Goal: Task Accomplishment & Management: Manage account settings

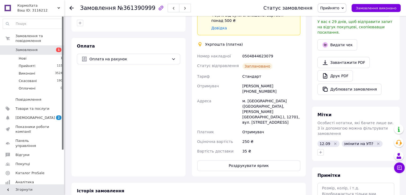
click at [183, 87] on div "Оплата Оплата на рахунок" at bounding box center [129, 107] width 114 height 138
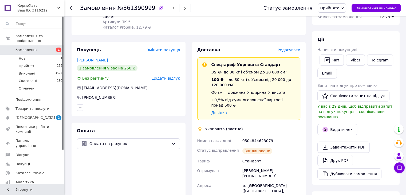
scroll to position [53, 0]
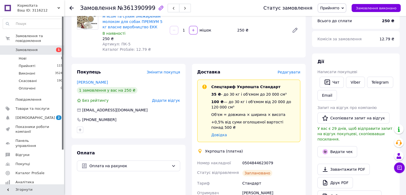
click at [289, 72] on span "Редагувати" at bounding box center [289, 72] width 23 height 4
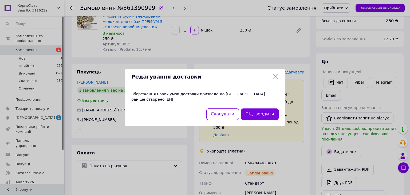
click at [275, 78] on icon at bounding box center [275, 76] width 5 height 5
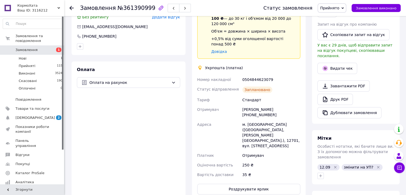
scroll to position [133, 0]
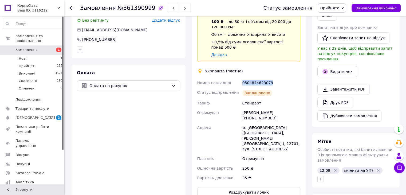
drag, startPoint x: 243, startPoint y: 77, endPoint x: 269, endPoint y: 78, distance: 26.7
click at [270, 78] on div "0504844623079" at bounding box center [271, 83] width 60 height 10
copy div "0504844623079"
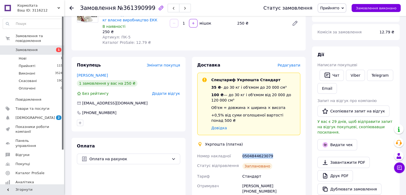
scroll to position [53, 0]
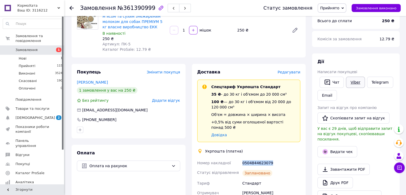
click at [352, 78] on link "Viber" at bounding box center [355, 82] width 19 height 11
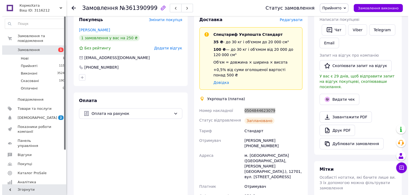
scroll to position [107, 0]
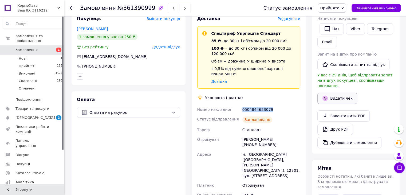
click at [346, 93] on button "Видати чек" at bounding box center [337, 98] width 40 height 11
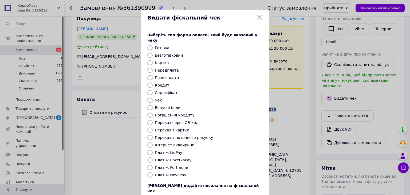
click at [149, 53] on input "Безготівковий" at bounding box center [149, 55] width 5 height 5
radio input "true"
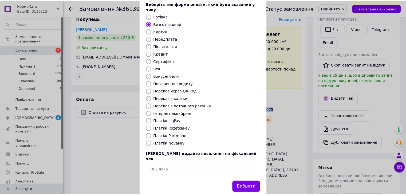
scroll to position [34, 0]
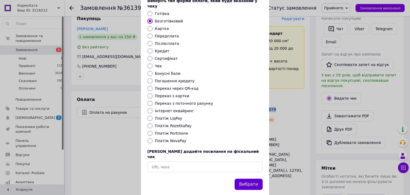
click at [258, 179] on button "Вибрати" at bounding box center [249, 184] width 28 height 11
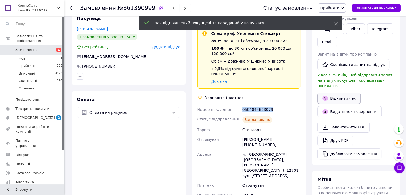
click at [326, 97] on icon at bounding box center [325, 98] width 2 height 2
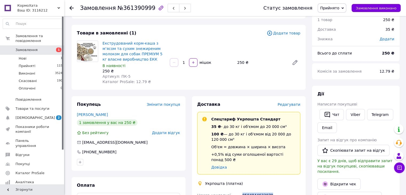
scroll to position [0, 0]
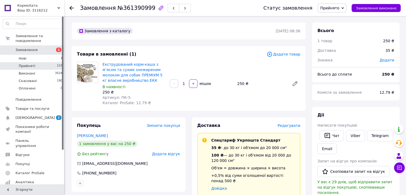
click at [51, 62] on li "Прийняті 115" at bounding box center [33, 65] width 66 height 7
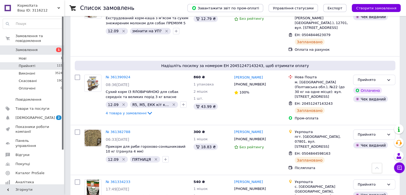
scroll to position [981, 0]
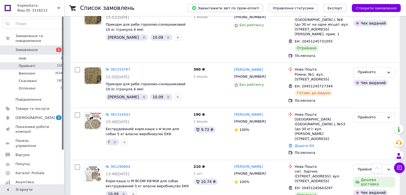
scroll to position [400, 0]
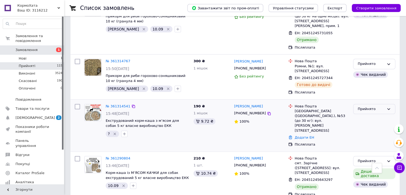
click at [369, 106] on div "Прийнято" at bounding box center [371, 109] width 27 height 6
click at [367, 125] on li "Скасовано" at bounding box center [374, 130] width 42 height 10
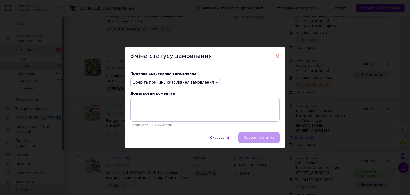
click at [276, 54] on span "×" at bounding box center [277, 56] width 5 height 9
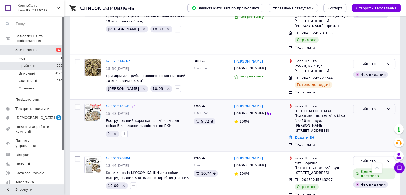
click at [119, 102] on div "№ 361314541 15:48, 10.09.2025 Екструдований корм-каша з мʼясом для собак 5 кг в…" at bounding box center [148, 120] width 88 height 37
click at [119, 104] on link "№ 361314541" at bounding box center [118, 106] width 25 height 4
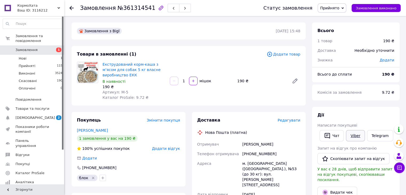
click at [349, 141] on link "Viber" at bounding box center [355, 135] width 19 height 11
click at [335, 8] on span "Прийнято" at bounding box center [329, 8] width 19 height 4
click at [336, 25] on li "Скасовано" at bounding box center [332, 27] width 28 height 8
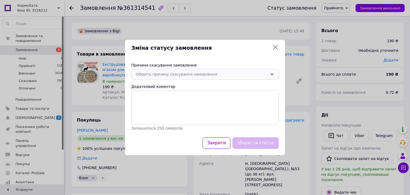
click at [173, 75] on div "Оберіть причину скасування замовлення" at bounding box center [202, 74] width 132 height 6
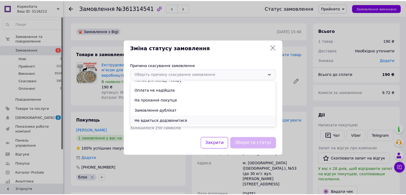
scroll to position [25, 0]
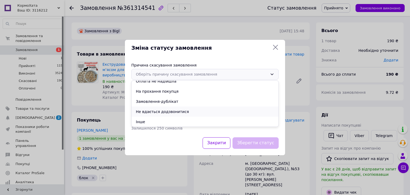
click at [157, 111] on li "Не вдається додзвонитися" at bounding box center [205, 111] width 147 height 10
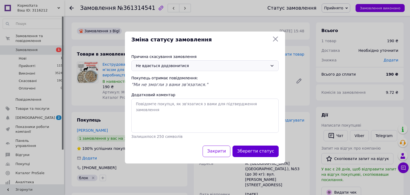
click at [254, 151] on button "Зберегти статус" at bounding box center [255, 150] width 46 height 11
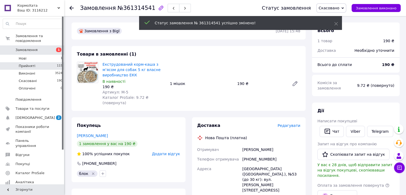
click at [40, 62] on li "Прийняті 115" at bounding box center [33, 65] width 66 height 7
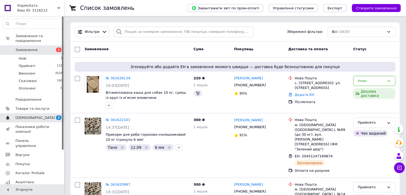
click at [30, 115] on span "[DEMOGRAPHIC_DATA]" at bounding box center [35, 117] width 40 height 5
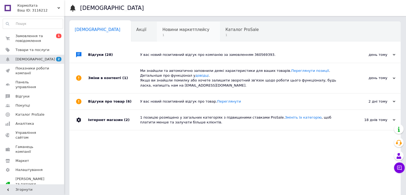
click at [162, 37] on span "1" at bounding box center [185, 35] width 47 height 4
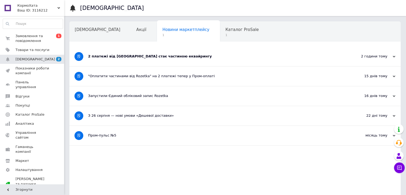
click at [149, 61] on div "2 платежі від Rozetka стає частиною еквайрингу" at bounding box center [215, 56] width 254 height 19
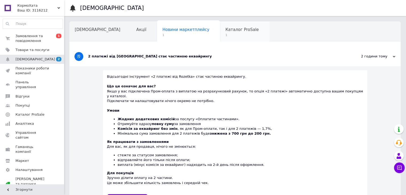
click at [225, 33] on span "1" at bounding box center [241, 35] width 33 height 4
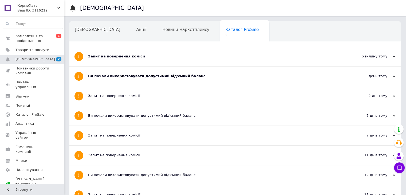
click at [105, 79] on div "Ви почали використовувати допустимий від'ємний баланс" at bounding box center [215, 75] width 254 height 19
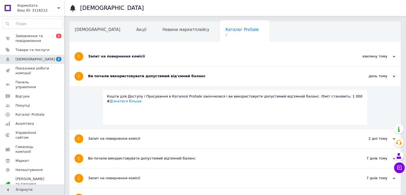
click at [113, 59] on div "Запит на повернення комісії" at bounding box center [215, 56] width 254 height 19
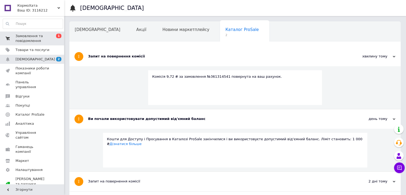
click at [44, 40] on span "Замовлення та повідомлення" at bounding box center [32, 39] width 34 height 10
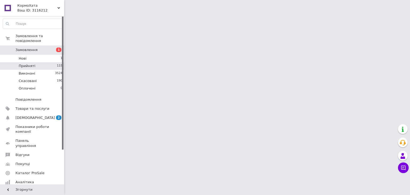
click at [45, 62] on li "Прийняті 115" at bounding box center [33, 65] width 66 height 7
click at [35, 62] on li "Прийняті 115" at bounding box center [33, 65] width 66 height 7
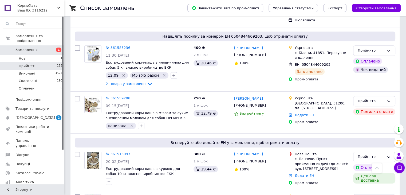
scroll to position [356, 0]
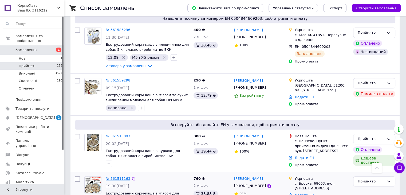
click at [123, 176] on link "№ 361511163" at bounding box center [118, 178] width 25 height 4
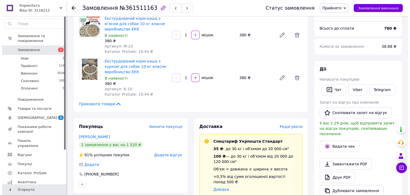
scroll to position [107, 0]
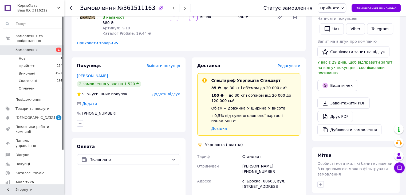
click at [294, 68] on span "Редагувати" at bounding box center [289, 66] width 23 height 4
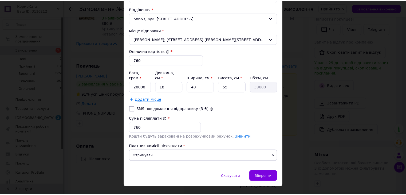
scroll to position [187, 0]
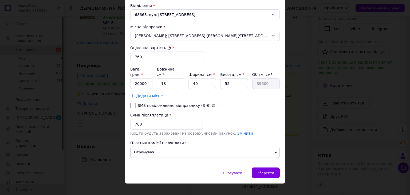
click at [138, 94] on span "Додати місце" at bounding box center [149, 96] width 27 height 5
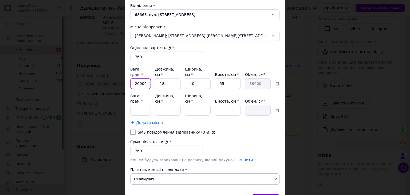
click at [138, 78] on input "20000" at bounding box center [140, 83] width 21 height 11
click at [135, 78] on input "20000" at bounding box center [140, 83] width 21 height 11
type input "10000"
click at [141, 105] on input "Вага, грам *" at bounding box center [140, 110] width 21 height 11
type input "10000"
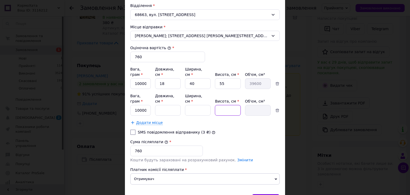
click at [223, 105] on input "Висота, см *" at bounding box center [228, 110] width 26 height 11
type input "50"
click at [233, 78] on input "55" at bounding box center [228, 83] width 26 height 11
type input "5"
type input "3600"
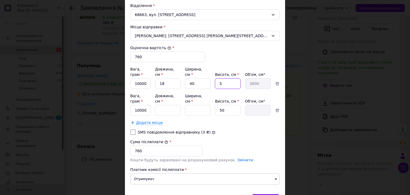
type input "50"
type input "36000"
type input "50"
click at [198, 105] on input "Ширина, см *" at bounding box center [198, 110] width 26 height 11
type input "40"
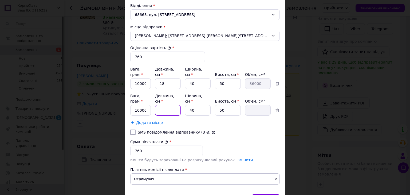
click at [171, 105] on input "Довжина, см *" at bounding box center [168, 110] width 26 height 11
type input "2"
type input "4000"
type input "25"
type input "50000"
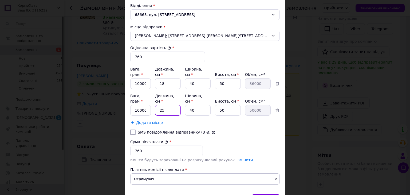
type input "25"
click at [171, 78] on input "18" at bounding box center [168, 83] width 26 height 11
type input "1"
type input "2000"
type input "2"
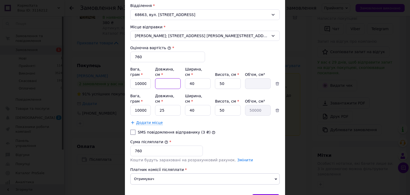
type input "4000"
type input "25"
type input "50000"
type input "25"
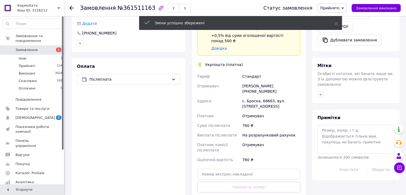
scroll to position [214, 0]
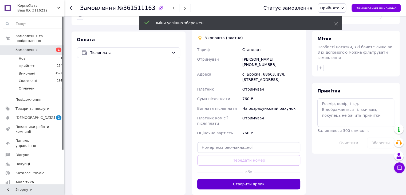
click at [258, 179] on button "Створити ярлик" at bounding box center [248, 184] width 103 height 11
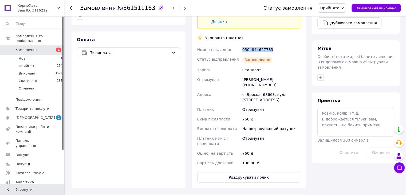
drag, startPoint x: 243, startPoint y: 45, endPoint x: 268, endPoint y: 44, distance: 25.1
click at [268, 45] on div "0504844627783" at bounding box center [271, 50] width 60 height 10
copy div "0504844627783"
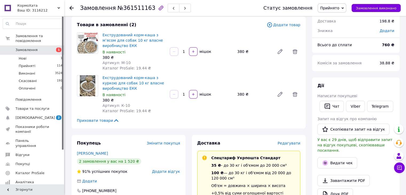
scroll to position [27, 0]
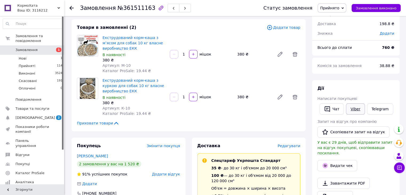
click at [356, 109] on link "Viber" at bounding box center [355, 108] width 19 height 11
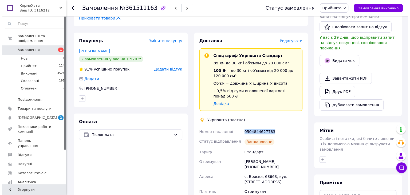
scroll to position [133, 0]
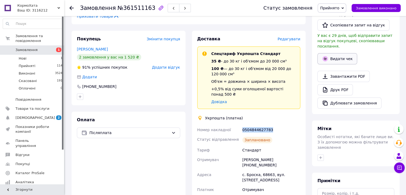
click at [334, 53] on button "Видати чек" at bounding box center [337, 58] width 40 height 11
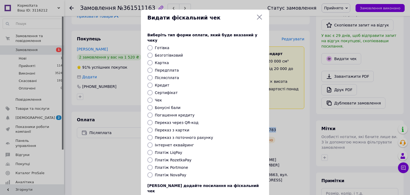
click at [151, 53] on input "Безготівковий" at bounding box center [149, 55] width 5 height 5
radio input "true"
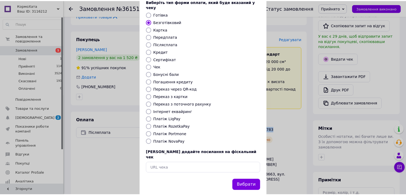
scroll to position [34, 0]
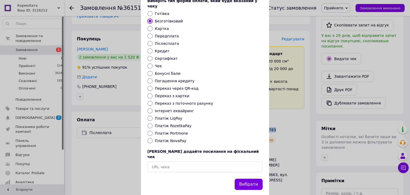
click at [250, 179] on button "Вибрати" at bounding box center [249, 184] width 28 height 11
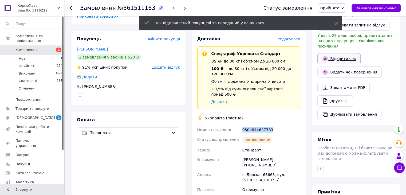
click at [333, 53] on link "Відкрити чек" at bounding box center [338, 58] width 43 height 11
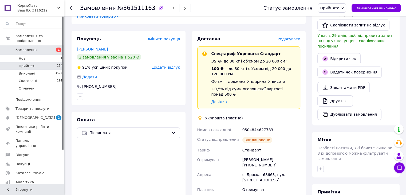
click at [46, 62] on li "Прийняті 114" at bounding box center [33, 65] width 66 height 7
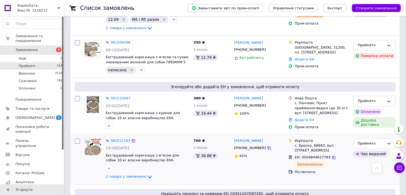
scroll to position [427, 0]
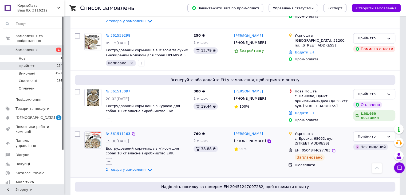
click at [107, 159] on icon "button" at bounding box center [109, 161] width 4 height 4
type input "12.09"
click at [130, 185] on div "12.09" at bounding box center [139, 187] width 60 height 5
checkbox input "true"
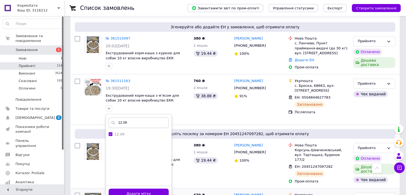
scroll to position [480, 0]
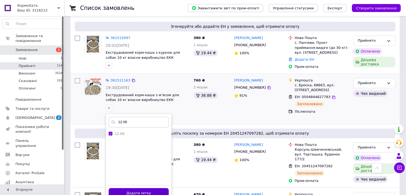
click at [153, 188] on button "Додати мітку" at bounding box center [139, 193] width 60 height 10
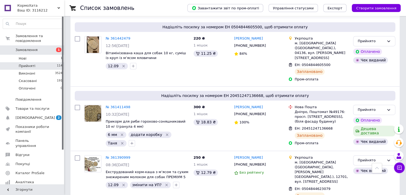
scroll to position [827, 0]
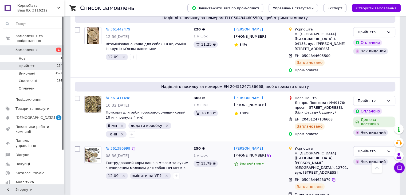
click at [164, 173] on icon "Видалити мітку" at bounding box center [166, 175] width 4 height 4
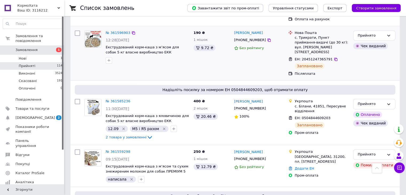
scroll to position [320, 0]
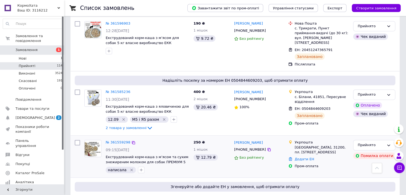
click at [129, 168] on icon "Видалити мітку" at bounding box center [131, 170] width 4 height 4
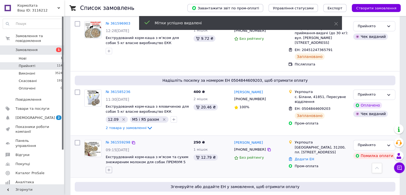
click at [108, 168] on icon "button" at bounding box center [109, 170] width 4 height 4
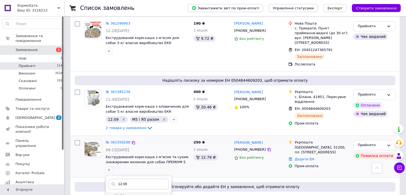
type input "12.09"
click at [112, 194] on input "12.09" at bounding box center [110, 195] width 3 height 3
checkbox input "true"
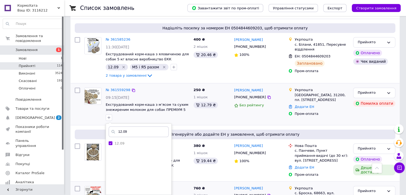
scroll to position [374, 0]
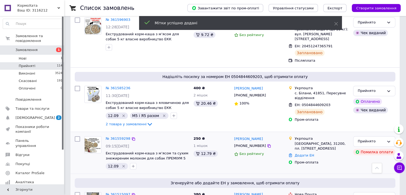
scroll to position [294, 0]
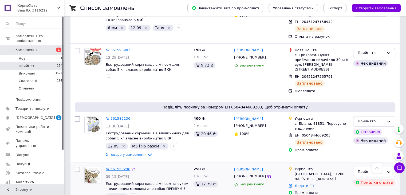
click at [118, 167] on link "№ 361559298" at bounding box center [118, 169] width 25 height 4
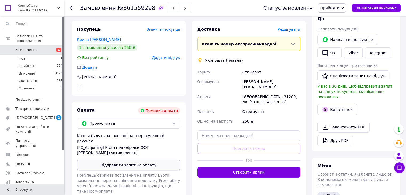
scroll to position [119, 0]
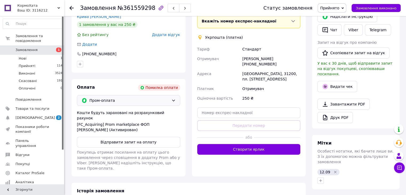
click at [134, 100] on span "Пром-оплата" at bounding box center [129, 100] width 80 height 6
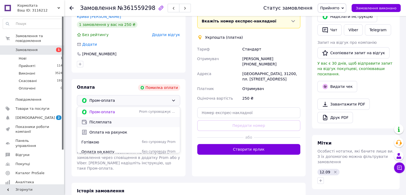
click at [107, 122] on span "Післяплата" at bounding box center [132, 121] width 86 height 5
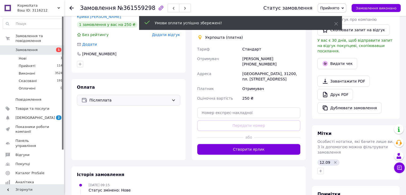
scroll to position [99, 0]
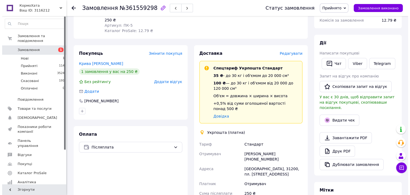
scroll to position [69, 0]
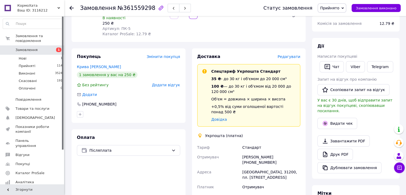
click at [298, 57] on span "Редагувати" at bounding box center [289, 56] width 23 height 4
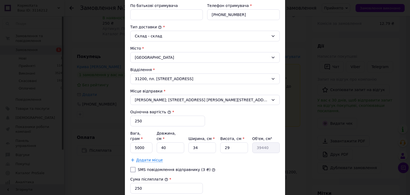
scroll to position [133, 0]
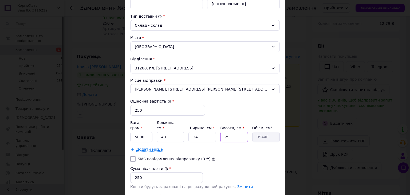
click at [234, 132] on input "29" at bounding box center [233, 137] width 27 height 11
type input "2"
type input "2720"
type input "4"
type input "5440"
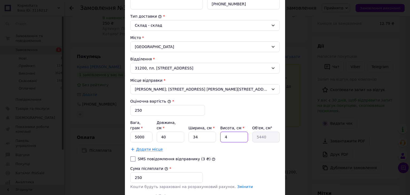
type input "40"
type input "54400"
type input "40"
click at [210, 132] on input "34" at bounding box center [201, 137] width 27 height 11
type input "3"
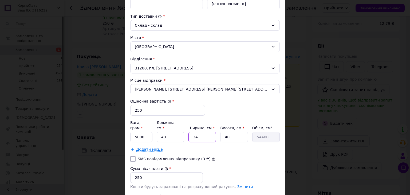
type input "4800"
type input "4"
type input "6400"
type input "40"
type input "64000"
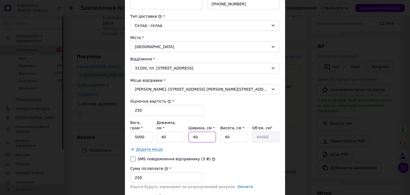
type input "40"
click at [179, 132] on input "40" at bounding box center [170, 137] width 27 height 11
type input "4"
type input "6400"
type input "1"
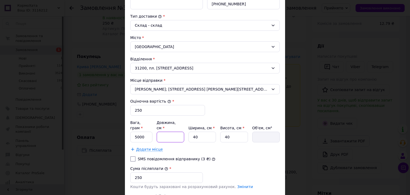
type input "1600"
type input "10"
type input "16000"
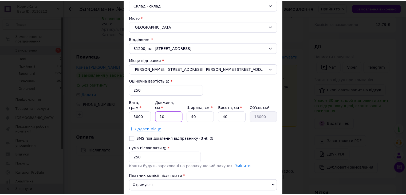
scroll to position [187, 0]
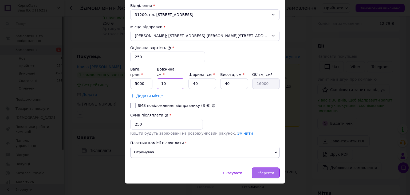
type input "10"
click at [261, 171] on span "Зберегти" at bounding box center [265, 173] width 17 height 4
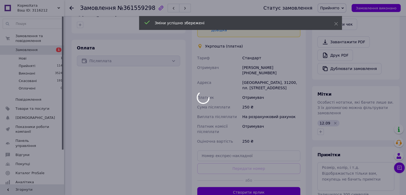
scroll to position [176, 0]
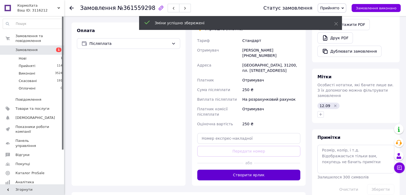
click at [250, 169] on button "Створити ярлик" at bounding box center [248, 174] width 103 height 11
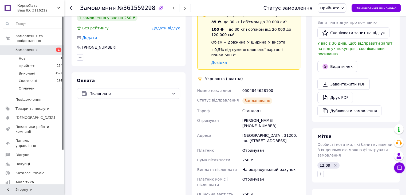
scroll to position [122, 0]
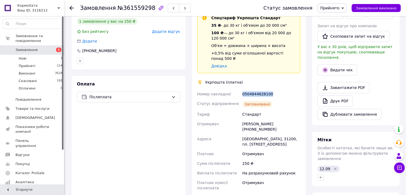
drag, startPoint x: 242, startPoint y: 89, endPoint x: 269, endPoint y: 88, distance: 27.5
click at [269, 89] on div "0504844628100" at bounding box center [271, 94] width 60 height 10
copy div "0504844628100"
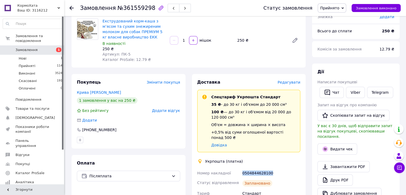
scroll to position [42, 0]
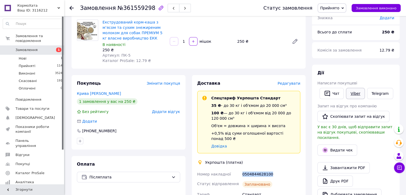
click at [352, 91] on link "Viber" at bounding box center [355, 93] width 19 height 11
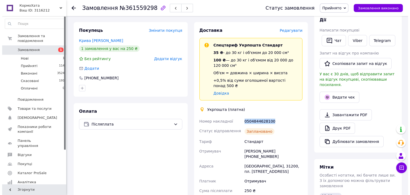
scroll to position [96, 0]
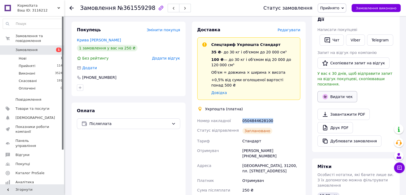
click at [328, 92] on button "Видати чек" at bounding box center [337, 96] width 40 height 11
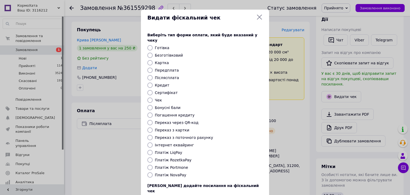
click at [154, 53] on div "Безготівковий" at bounding box center [209, 55] width 110 height 5
click at [152, 53] on div at bounding box center [149, 55] width 7 height 5
click at [149, 53] on input "Безготівковий" at bounding box center [149, 55] width 5 height 5
radio input "true"
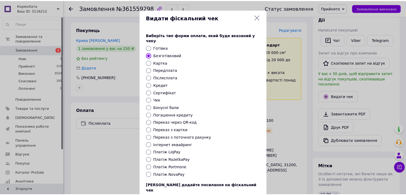
scroll to position [34, 0]
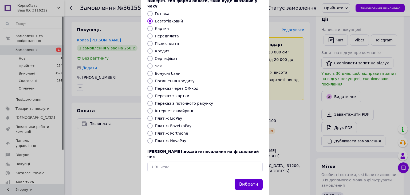
click at [254, 179] on button "Вибрати" at bounding box center [249, 184] width 28 height 11
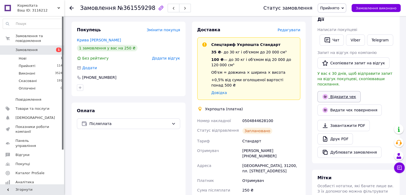
click at [340, 91] on link "Відкрити чек" at bounding box center [338, 96] width 43 height 11
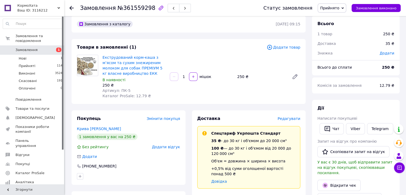
scroll to position [0, 0]
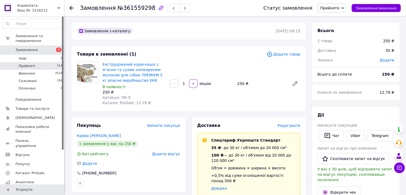
click at [46, 62] on li "Прийняті 114" at bounding box center [33, 65] width 66 height 7
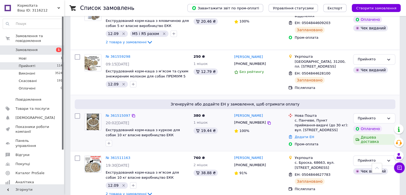
scroll to position [397, 0]
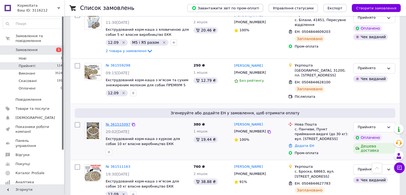
click at [116, 122] on link "№ 361515097" at bounding box center [118, 124] width 25 height 4
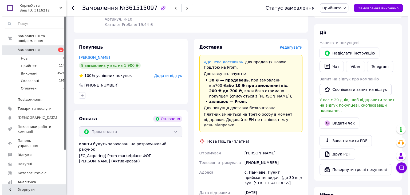
scroll to position [107, 0]
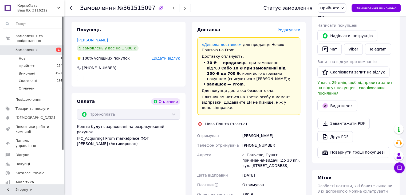
click at [287, 31] on span "Редагувати" at bounding box center [289, 30] width 23 height 4
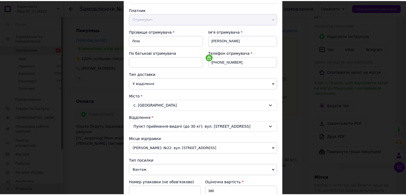
scroll to position [0, 0]
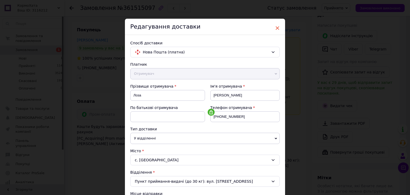
click at [275, 29] on span "×" at bounding box center [277, 27] width 5 height 9
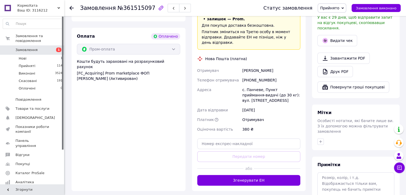
scroll to position [187, 0]
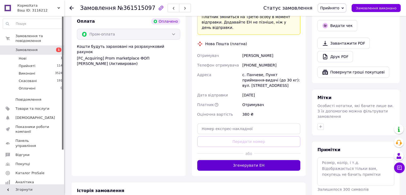
click at [242, 160] on button "Згенерувати ЕН" at bounding box center [248, 165] width 103 height 11
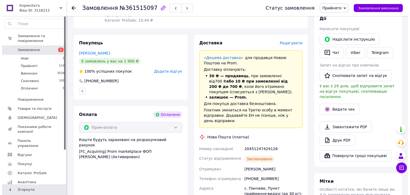
scroll to position [80, 0]
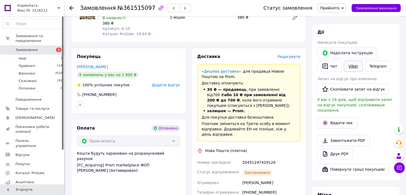
click at [350, 65] on link "Viber" at bounding box center [353, 66] width 19 height 11
click at [340, 118] on button "Видати чек" at bounding box center [337, 122] width 40 height 11
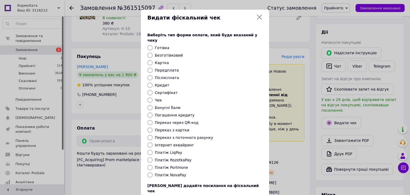
click at [150, 157] on input "Платіж RozetkaPay" at bounding box center [149, 159] width 5 height 5
radio input "true"
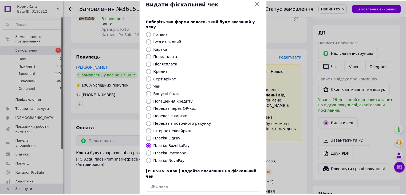
scroll to position [27, 0]
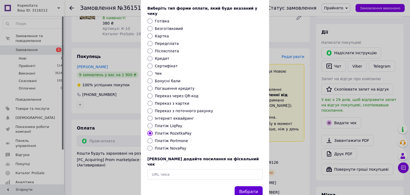
click at [252, 186] on button "Вибрати" at bounding box center [249, 191] width 28 height 11
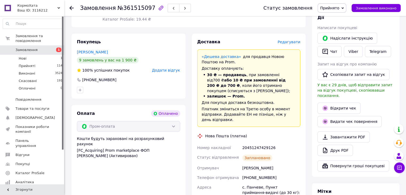
scroll to position [107, 0]
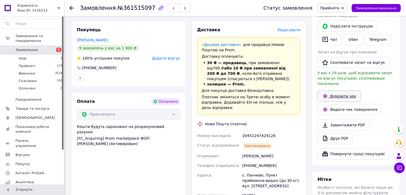
click at [344, 91] on link "Відкрити чек" at bounding box center [338, 95] width 43 height 11
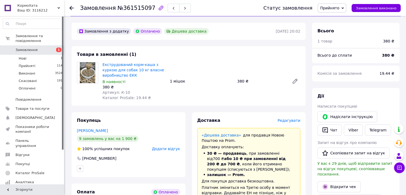
scroll to position [0, 0]
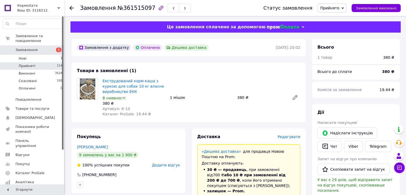
click at [45, 62] on li "Прийняті 114" at bounding box center [33, 65] width 66 height 7
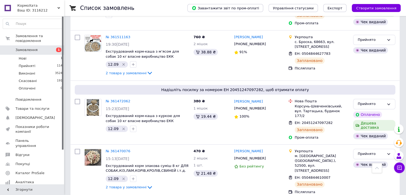
scroll to position [614, 0]
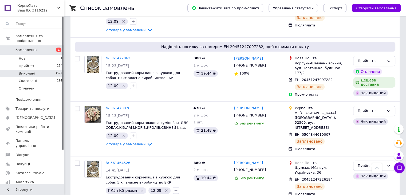
click at [43, 70] on li "Виконані 3524" at bounding box center [33, 73] width 66 height 7
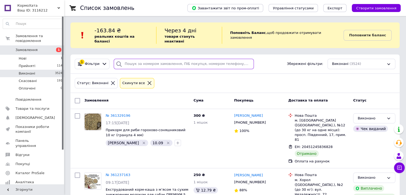
click at [154, 59] on input "search" at bounding box center [184, 64] width 140 height 10
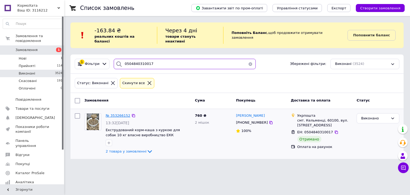
type input "0504840310017"
click at [113, 113] on span "№ 353266152" at bounding box center [118, 115] width 25 height 4
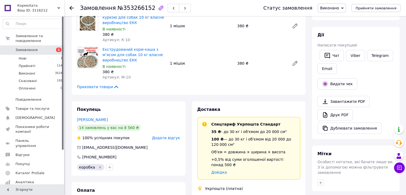
scroll to position [53, 0]
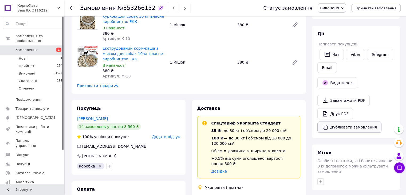
click at [351, 126] on button "Дублювати замовлення" at bounding box center [349, 126] width 64 height 11
click at [34, 62] on li "Прийняті 114" at bounding box center [33, 65] width 66 height 7
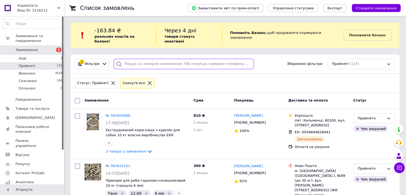
click at [175, 59] on input "search" at bounding box center [184, 64] width 140 height 10
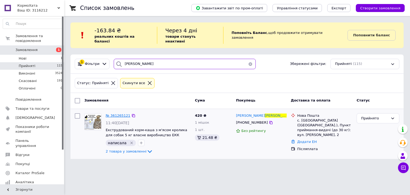
type input "румянцева"
click at [114, 113] on span "№ 361265121" at bounding box center [118, 115] width 25 height 4
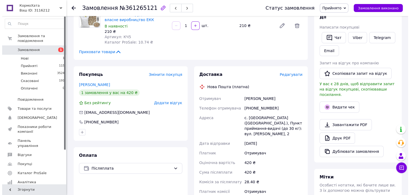
scroll to position [107, 0]
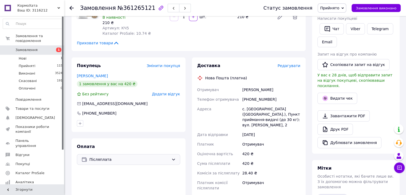
click at [139, 162] on span "Післяплата" at bounding box center [129, 159] width 80 height 6
click at [111, 189] on span "Оплата на рахунок" at bounding box center [132, 190] width 86 height 5
click at [282, 66] on span "Редагувати" at bounding box center [289, 66] width 23 height 4
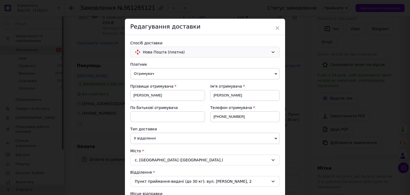
click at [162, 51] on span "Нова Пошта (платна)" at bounding box center [206, 52] width 126 height 6
click at [157, 83] on span "Укрпошта (платна)" at bounding box center [209, 83] width 132 height 5
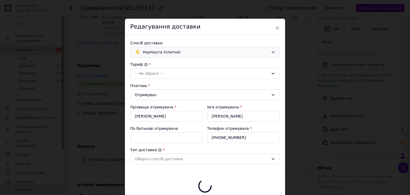
type input "420"
click at [173, 70] on div "-- Не обрано --" at bounding box center [204, 73] width 149 height 11
click at [153, 88] on li "Стандарт" at bounding box center [205, 85] width 149 height 10
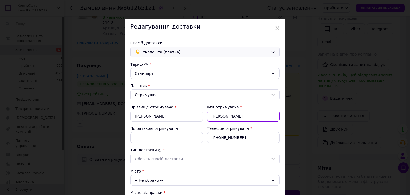
drag, startPoint x: 213, startPoint y: 116, endPoint x: 214, endPoint y: 122, distance: 5.5
click at [213, 116] on input "тетяна" at bounding box center [243, 116] width 73 height 11
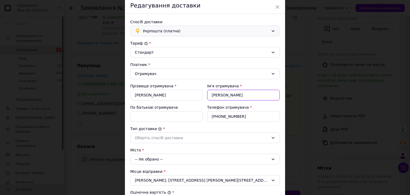
scroll to position [53, 0]
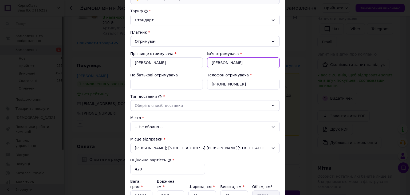
type input "[PERSON_NAME]"
click at [161, 82] on input "По батькові отримувача" at bounding box center [166, 84] width 73 height 11
type input "Миколаївна"
click at [150, 107] on div "Оберіть спосіб доставки" at bounding box center [202, 105] width 134 height 6
click at [151, 118] on li "Склад - склад" at bounding box center [205, 117] width 149 height 10
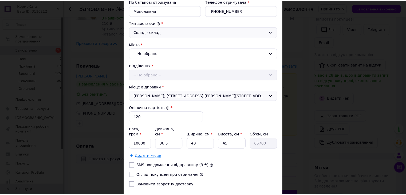
scroll to position [133, 0]
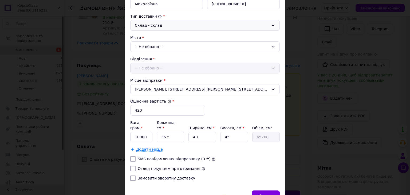
click at [147, 45] on div "-- Не обрано --" at bounding box center [204, 46] width 149 height 11
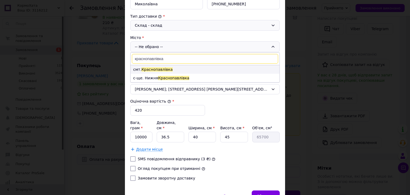
type input "краснопавлівка"
click at [149, 69] on span "Краснопавлівка" at bounding box center [156, 69] width 31 height 4
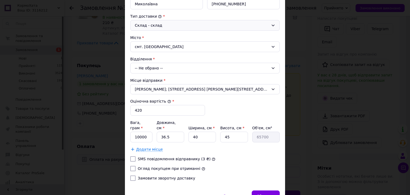
click at [149, 66] on div "-- Не обрано --" at bounding box center [204, 68] width 149 height 11
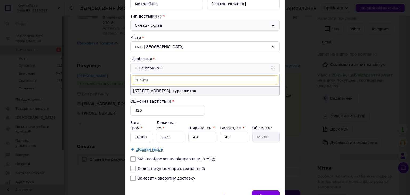
click at [146, 88] on li "[STREET_ADDRESS], гуртожиток" at bounding box center [205, 90] width 149 height 9
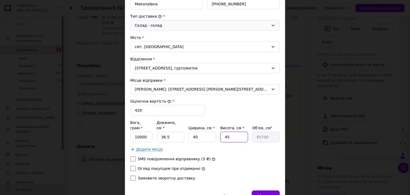
click at [234, 132] on input "45" at bounding box center [233, 137] width 27 height 11
type input "4"
type input "5840"
type input "40"
type input "58400"
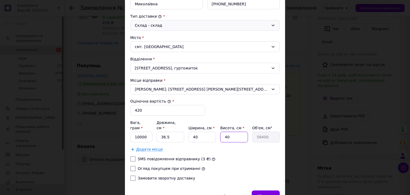
type input "40"
click at [173, 133] on input "36.5" at bounding box center [170, 137] width 27 height 11
type input "36."
type input "57600"
type input "3"
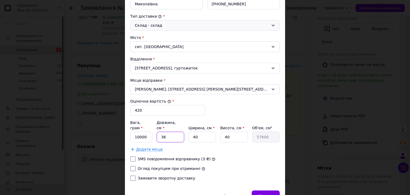
type input "4800"
type input "2"
type input "3200"
type input "25"
type input "40000"
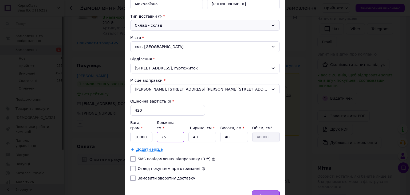
type input "25"
click at [266, 194] on span "Зберегти" at bounding box center [265, 196] width 17 height 4
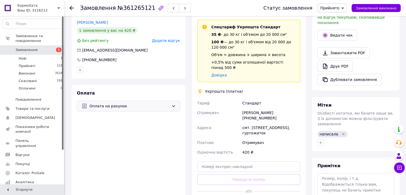
scroll to position [187, 0]
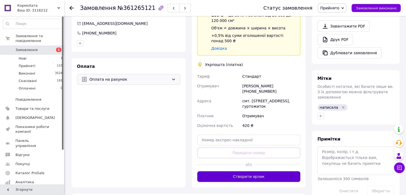
click at [254, 174] on button "Створити ярлик" at bounding box center [248, 176] width 103 height 11
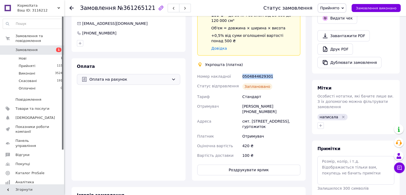
drag, startPoint x: 240, startPoint y: 71, endPoint x: 269, endPoint y: 70, distance: 28.6
click at [269, 72] on div "Номер накладної 0504844629301 Статус відправлення Заплановано Тариф Стандарт От…" at bounding box center [248, 116] width 105 height 89
copy div "Номер накладної 0504844629301"
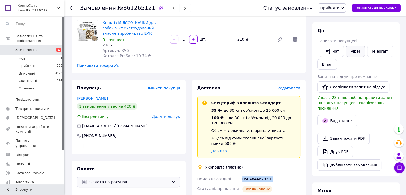
scroll to position [53, 0]
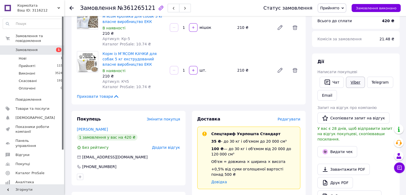
click at [352, 81] on link "Viber" at bounding box center [355, 82] width 19 height 11
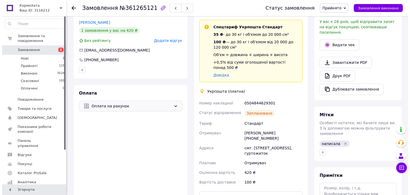
scroll to position [133, 0]
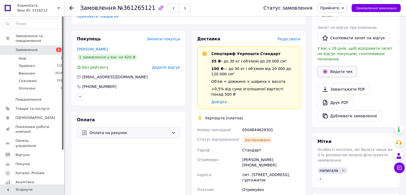
click at [337, 67] on button "Видати чек" at bounding box center [337, 71] width 40 height 11
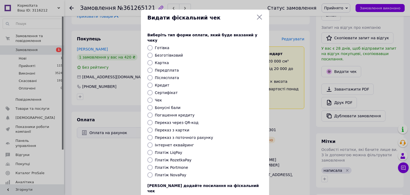
click at [150, 53] on input "Безготівковий" at bounding box center [149, 55] width 5 height 5
radio input "true"
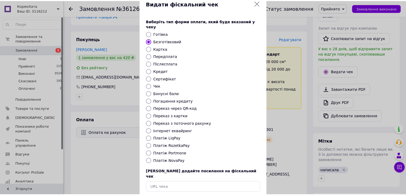
scroll to position [27, 0]
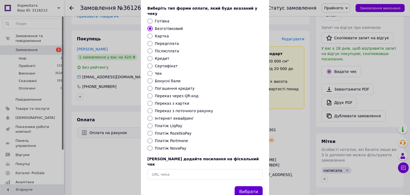
click at [250, 186] on button "Вибрати" at bounding box center [249, 191] width 28 height 11
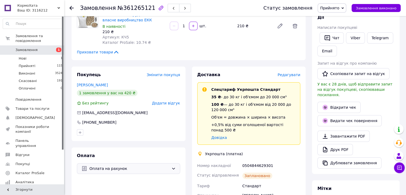
scroll to position [107, 0]
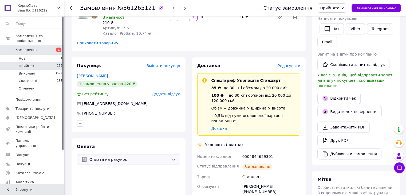
click at [44, 62] on li "Прийняті 115" at bounding box center [33, 65] width 66 height 7
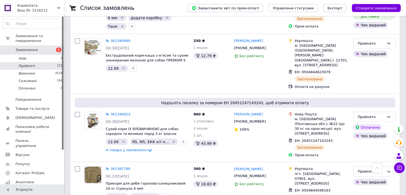
scroll to position [1000, 0]
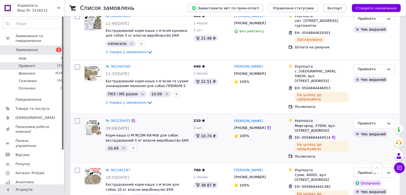
scroll to position [902, 0]
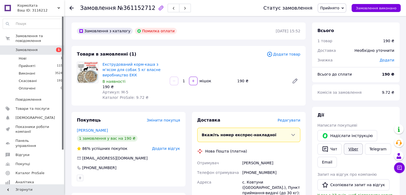
click at [352, 148] on link "Viber" at bounding box center [353, 148] width 19 height 11
click at [339, 9] on span "Прийнято" at bounding box center [329, 8] width 19 height 4
click at [339, 25] on li "Скасовано" at bounding box center [332, 27] width 28 height 8
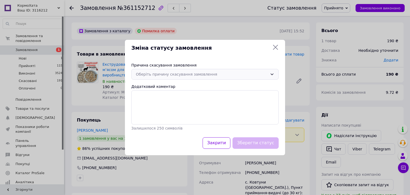
click at [190, 75] on div "Оберіть причину скасування замовлення" at bounding box center [202, 74] width 132 height 6
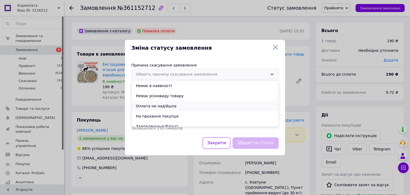
click at [159, 106] on li "Оплата не надійшла" at bounding box center [205, 106] width 147 height 10
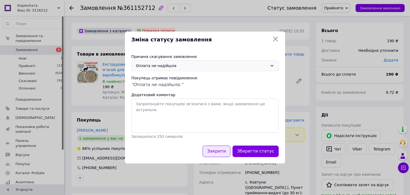
click at [220, 146] on button "Закрити" at bounding box center [217, 150] width 28 height 11
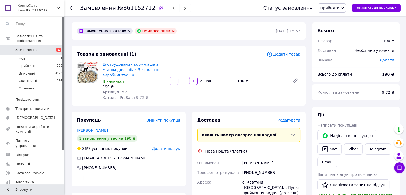
click at [339, 8] on span "Прийнято" at bounding box center [329, 8] width 19 height 4
click at [334, 26] on li "Скасовано" at bounding box center [332, 27] width 28 height 8
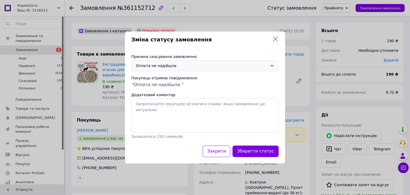
click at [159, 66] on div "Оплата не надійшла" at bounding box center [202, 66] width 132 height 6
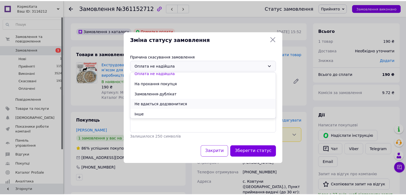
scroll to position [25, 0]
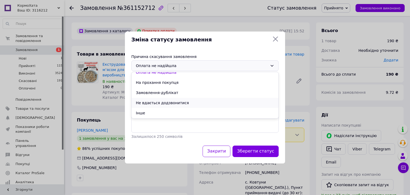
click at [158, 101] on li "Не вдається додзвонитися" at bounding box center [205, 103] width 147 height 10
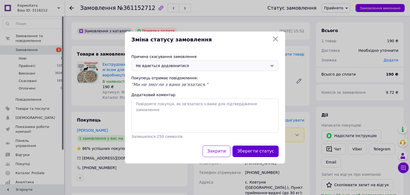
click at [248, 150] on button "Зберегти статус" at bounding box center [255, 150] width 46 height 11
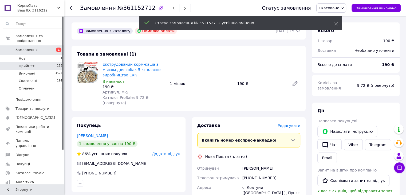
click at [36, 62] on li "Прийняті 115" at bounding box center [33, 65] width 66 height 7
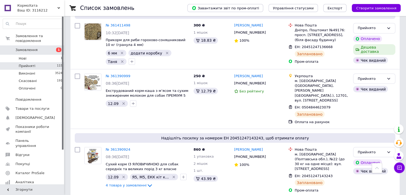
scroll to position [1000, 0]
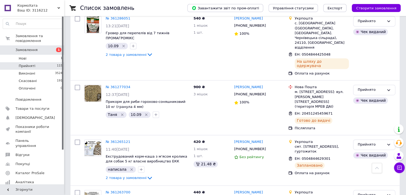
scroll to position [747, 0]
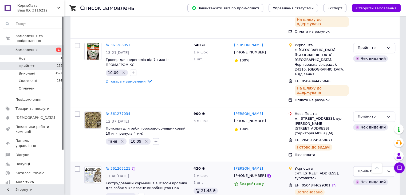
click at [129, 194] on icon "Видалити мітку" at bounding box center [131, 196] width 4 height 4
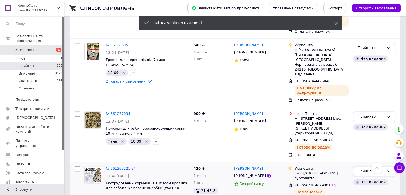
click at [110, 194] on icon "button" at bounding box center [109, 196] width 4 height 4
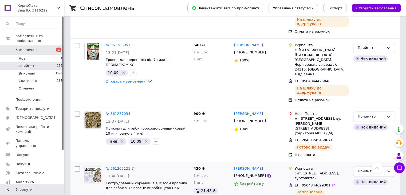
type input "2.09"
checkbox input "true"
click at [131, 194] on icon "button" at bounding box center [133, 196] width 4 height 4
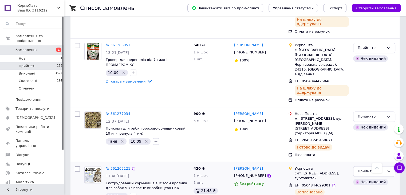
type input "ПЯТН"
checkbox input "true"
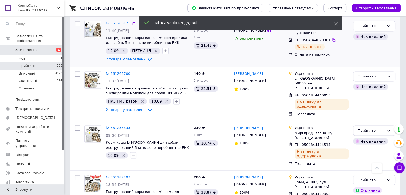
scroll to position [901, 0]
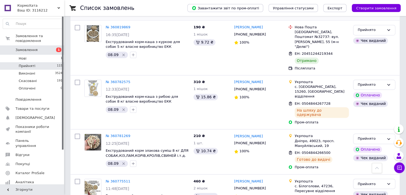
scroll to position [872, 0]
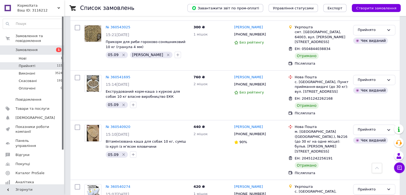
scroll to position [871, 0]
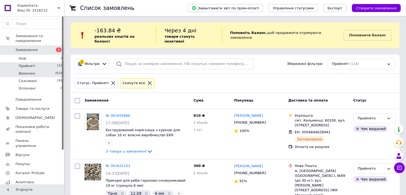
click at [44, 70] on li "Виконані 3524" at bounding box center [33, 73] width 66 height 7
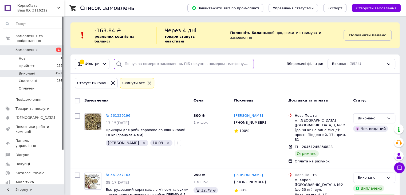
click at [134, 59] on input "search" at bounding box center [184, 64] width 140 height 10
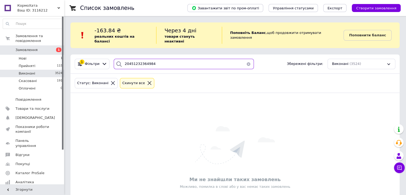
type input "20451232364984"
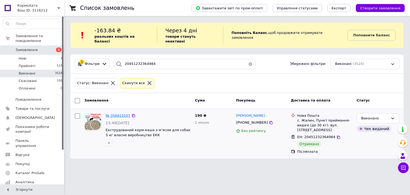
click at [123, 113] on span "№ 358413107" at bounding box center [118, 115] width 25 height 4
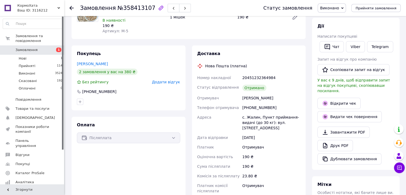
scroll to position [80, 0]
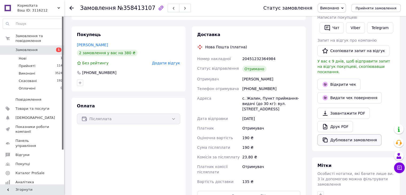
click at [337, 134] on button "Дублювати замовлення" at bounding box center [349, 139] width 64 height 11
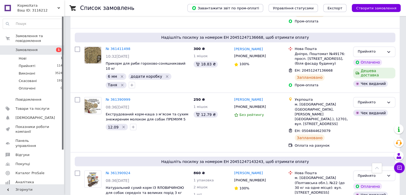
scroll to position [922, 0]
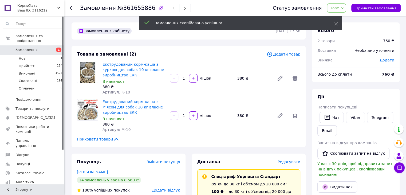
click at [280, 55] on span "Додати товар" at bounding box center [284, 54] width 34 height 6
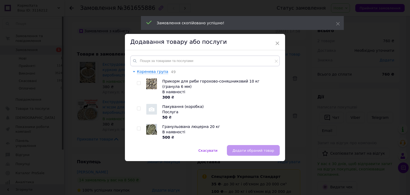
click at [139, 107] on input "checkbox" at bounding box center [138, 108] width 3 height 3
checkbox input "true"
click at [243, 148] on button "Додати обраний товар" at bounding box center [253, 150] width 53 height 11
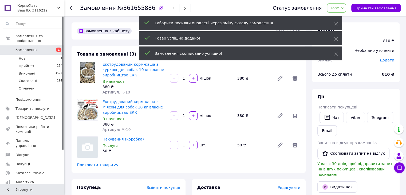
click at [339, 8] on span "Нове" at bounding box center [334, 8] width 10 height 4
click at [347, 16] on li "Прийнято" at bounding box center [339, 19] width 25 height 8
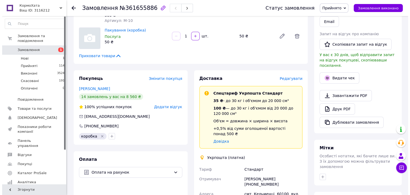
scroll to position [107, 0]
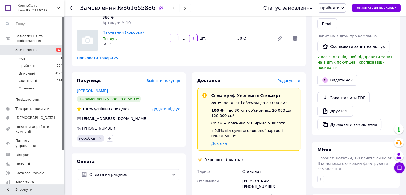
click at [287, 82] on span "Редагувати" at bounding box center [289, 80] width 23 height 4
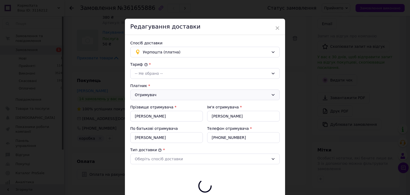
type input "810"
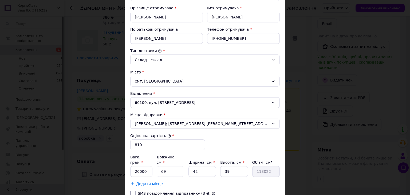
scroll to position [133, 0]
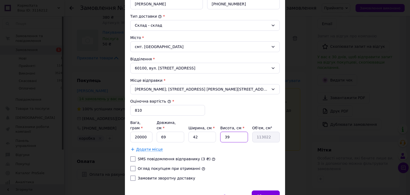
click at [242, 132] on input "39" at bounding box center [233, 137] width 27 height 11
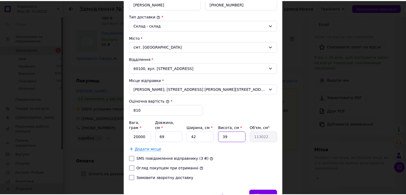
scroll to position [157, 0]
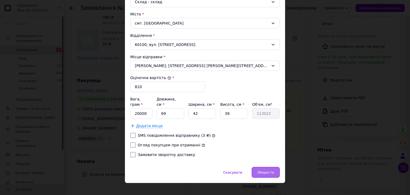
click at [265, 170] on span "Зберегти" at bounding box center [265, 172] width 17 height 4
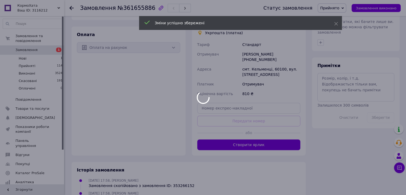
scroll to position [240, 0]
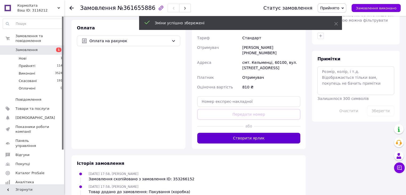
click at [251, 135] on button "Створити ярлик" at bounding box center [248, 138] width 103 height 11
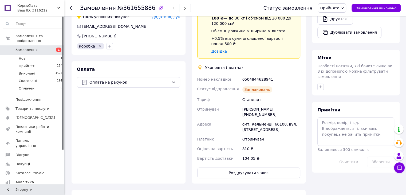
scroll to position [187, 0]
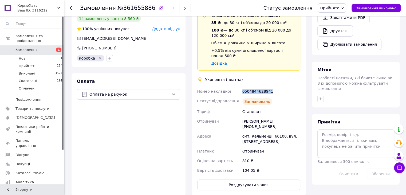
drag, startPoint x: 242, startPoint y: 86, endPoint x: 269, endPoint y: 87, distance: 27.0
click at [269, 87] on div "0504844628941" at bounding box center [271, 91] width 60 height 10
copy div "0504844628941"
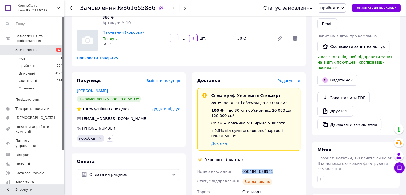
scroll to position [80, 0]
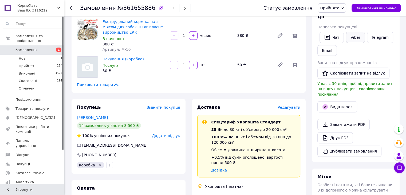
click at [351, 40] on link "Viber" at bounding box center [355, 37] width 19 height 11
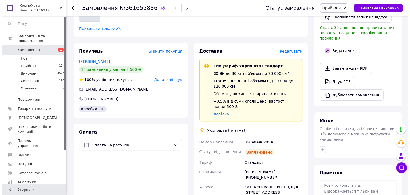
scroll to position [133, 0]
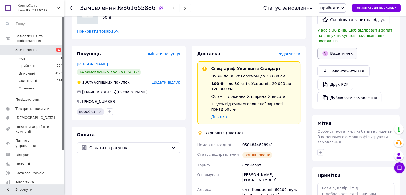
click at [333, 48] on button "Видати чек" at bounding box center [337, 53] width 40 height 11
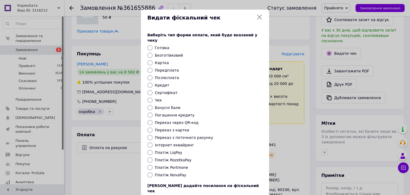
click at [149, 53] on input "Безготівковий" at bounding box center [149, 55] width 5 height 5
radio input "true"
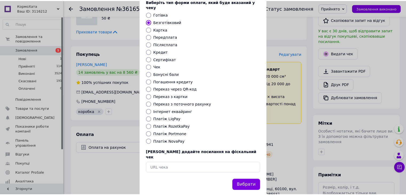
scroll to position [34, 0]
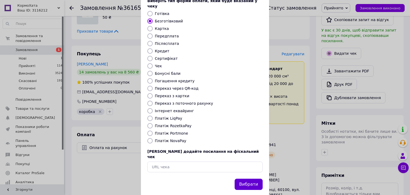
click at [253, 179] on button "Вибрати" at bounding box center [249, 184] width 28 height 11
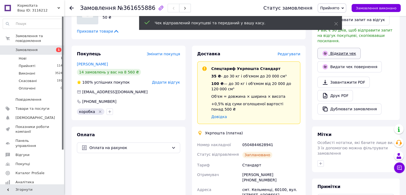
click at [340, 48] on link "Відкрити чек" at bounding box center [338, 53] width 43 height 11
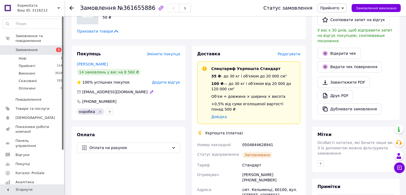
scroll to position [0, 0]
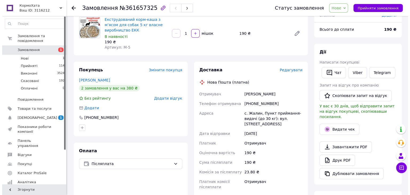
scroll to position [53, 0]
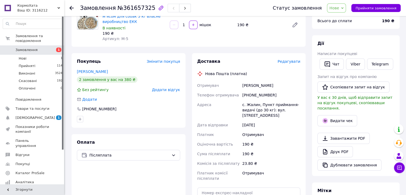
drag, startPoint x: 335, startPoint y: 10, endPoint x: 338, endPoint y: 11, distance: 3.4
click at [335, 10] on span "Нове" at bounding box center [336, 7] width 19 height 9
click at [344, 18] on li "Прийнято" at bounding box center [339, 19] width 25 height 8
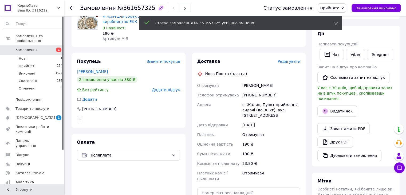
click at [290, 60] on span "Редагувати" at bounding box center [289, 61] width 23 height 4
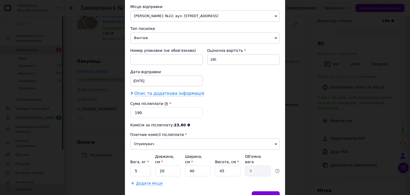
click at [167, 91] on span "Опис та додаткова інформація" at bounding box center [169, 93] width 70 height 5
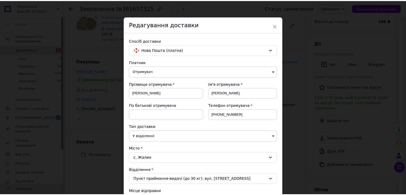
scroll to position [0, 0]
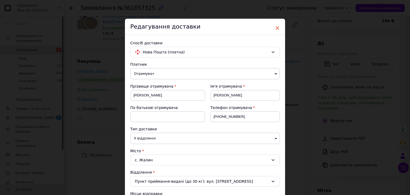
click at [275, 27] on span "×" at bounding box center [277, 27] width 5 height 9
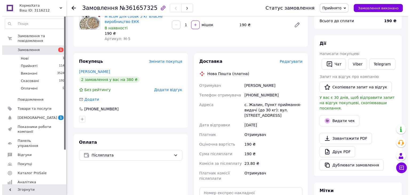
scroll to position [133, 0]
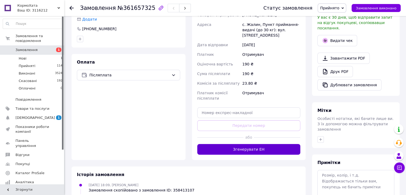
click at [244, 147] on button "Згенерувати ЕН" at bounding box center [248, 149] width 103 height 11
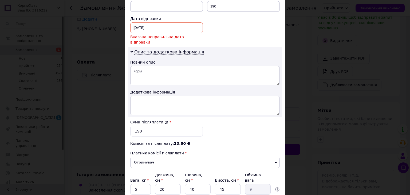
scroll to position [240, 0]
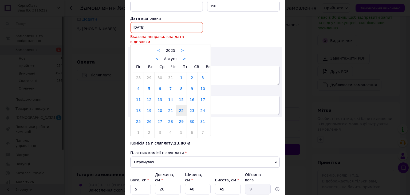
click at [138, 26] on div "[DATE] < 2025 > < Август > Пн Вт Ср Чт Пт Сб Вс 28 29 30 31 1 2 3 4 5 6 7 8 9 1…" at bounding box center [166, 27] width 73 height 11
click at [183, 56] on link ">" at bounding box center [184, 58] width 3 height 5
click at [182, 83] on link "12" at bounding box center [181, 88] width 10 height 11
type input "[DATE]"
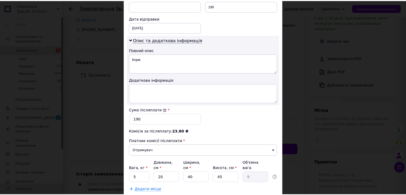
scroll to position [270, 0]
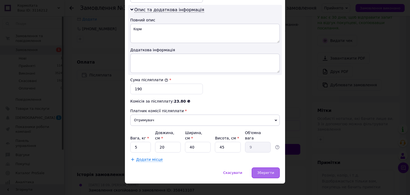
click at [272, 171] on span "Зберегти" at bounding box center [265, 173] width 17 height 4
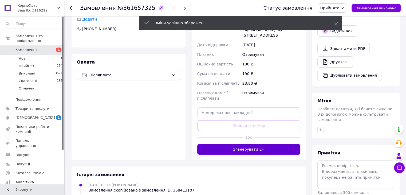
click at [258, 149] on button "Згенерувати ЕН" at bounding box center [248, 149] width 103 height 11
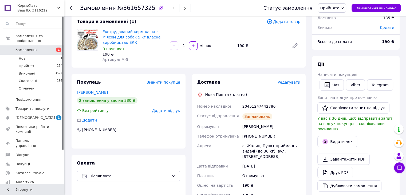
scroll to position [27, 0]
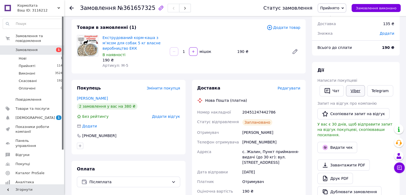
click at [354, 88] on link "Viber" at bounding box center [355, 90] width 19 height 11
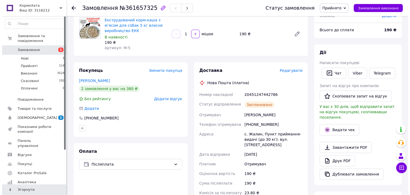
scroll to position [53, 0]
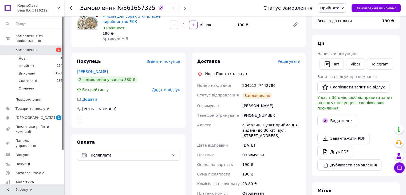
click at [336, 105] on div "[PERSON_NAME] покупцеві   Чат Viber Telegram Запит на відгук про компанію   Ско…" at bounding box center [355, 106] width 77 height 130
click at [335, 116] on button "Видати чек" at bounding box center [337, 120] width 40 height 11
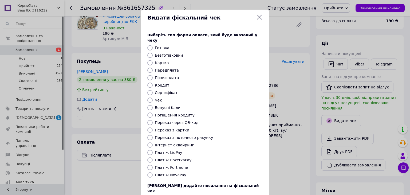
click at [149, 172] on input "Платіж NovaPay" at bounding box center [149, 174] width 5 height 5
radio input "true"
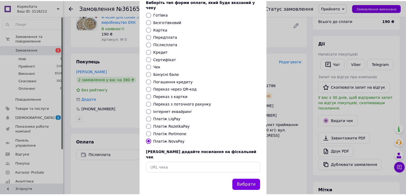
scroll to position [34, 0]
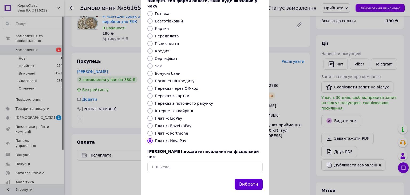
click at [248, 179] on button "Вибрати" at bounding box center [249, 184] width 28 height 11
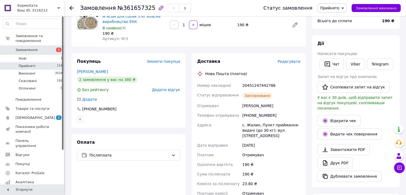
click at [41, 62] on li "Прийняті 114" at bounding box center [33, 65] width 66 height 7
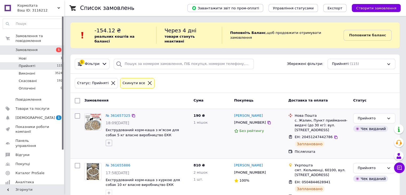
click at [107, 141] on icon "button" at bounding box center [109, 143] width 4 height 4
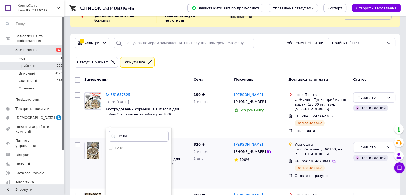
scroll to position [53, 0]
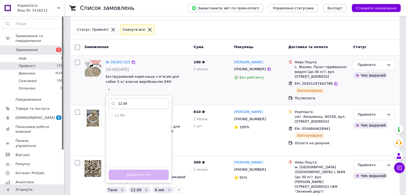
type input "12.09"
click at [163, 168] on div "Додати мітку" at bounding box center [138, 174] width 65 height 16
click at [119, 113] on li "12.09" at bounding box center [138, 115] width 65 height 7
checkbox input "true"
click at [132, 169] on button "Додати мітку" at bounding box center [139, 174] width 60 height 10
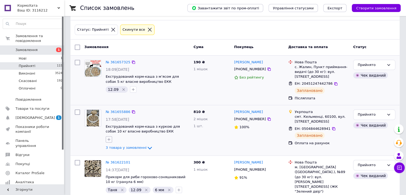
click at [110, 137] on icon "button" at bounding box center [109, 139] width 4 height 4
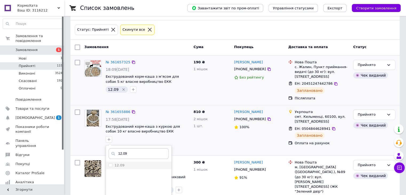
type input "12.09"
click at [125, 163] on div "12.09" at bounding box center [139, 165] width 60 height 5
checkbox input "true"
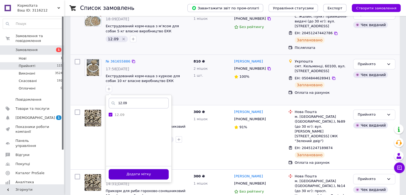
scroll to position [107, 0]
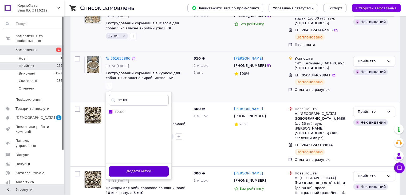
click at [157, 166] on button "Додати мітку" at bounding box center [139, 171] width 60 height 10
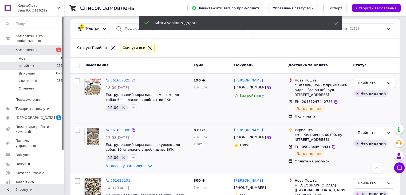
scroll to position [27, 0]
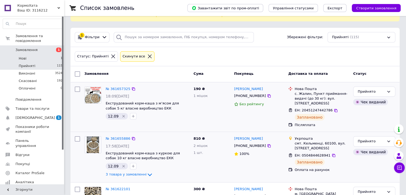
click at [56, 55] on li "Нові 1" at bounding box center [33, 58] width 66 height 7
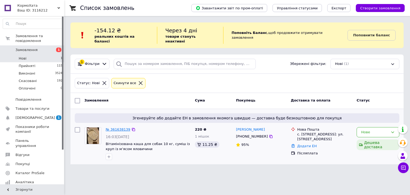
click at [109, 127] on link "№ 361638139" at bounding box center [118, 129] width 25 height 4
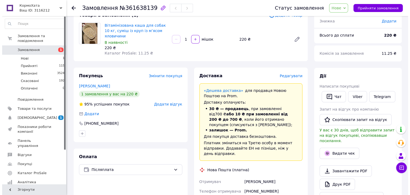
scroll to position [27, 0]
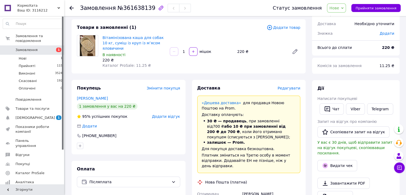
click at [339, 8] on span "Нове" at bounding box center [334, 8] width 10 height 4
click at [348, 20] on li "Прийнято" at bounding box center [339, 19] width 25 height 8
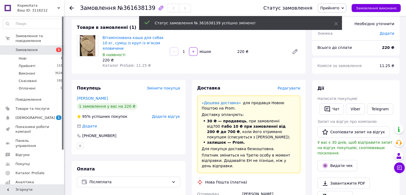
click at [286, 86] on span "Редагувати" at bounding box center [289, 88] width 23 height 4
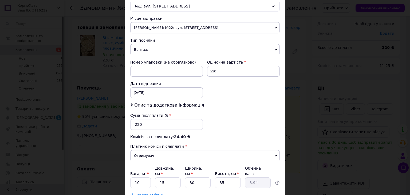
scroll to position [187, 0]
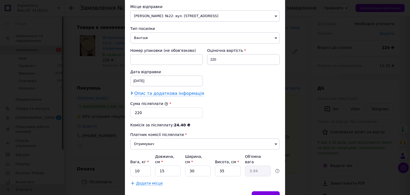
click at [159, 91] on span "Опис та додаткова інформація" at bounding box center [169, 93] width 70 height 5
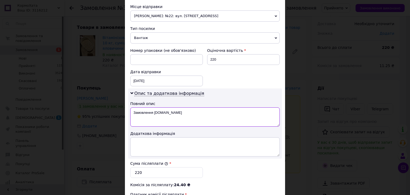
click at [152, 112] on textarea "Замовлення [DOMAIN_NAME]" at bounding box center [204, 116] width 149 height 19
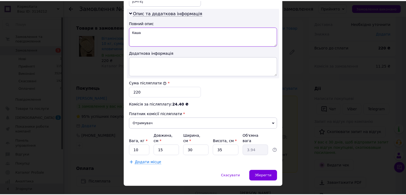
scroll to position [270, 0]
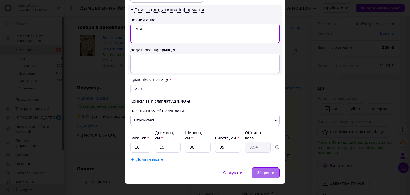
type textarea "Каша"
click at [274, 167] on div "Зберегти" at bounding box center [266, 172] width 28 height 11
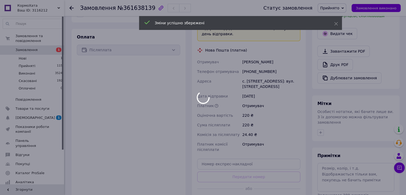
scroll to position [160, 0]
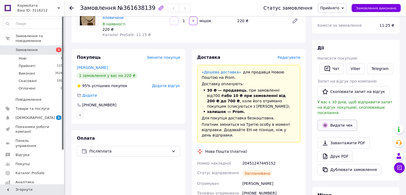
scroll to position [53, 0]
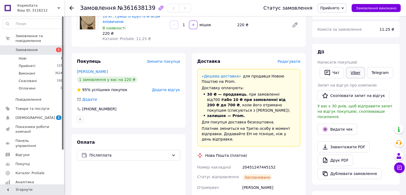
click at [357, 74] on link "Viber" at bounding box center [355, 72] width 19 height 11
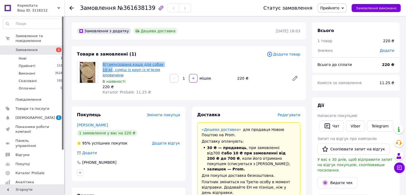
drag, startPoint x: 102, startPoint y: 64, endPoint x: 164, endPoint y: 64, distance: 61.9
click at [164, 64] on div "Вітамінізована каша для собак 10 кг, суміш із круп із мʼясом яловичини В наявно…" at bounding box center [133, 78] width 67 height 35
copy link "Вітамінізована каша для собак 10 кг"
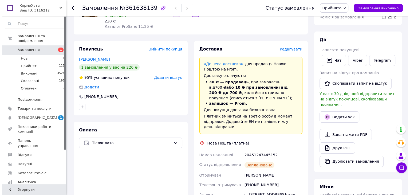
scroll to position [53, 0]
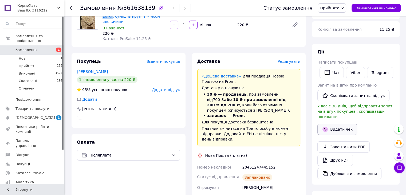
click at [343, 124] on button "Видати чек" at bounding box center [337, 129] width 40 height 11
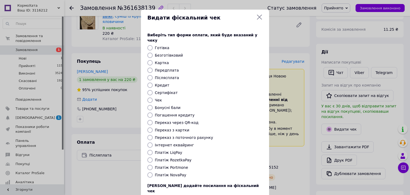
click at [151, 157] on input "Платіж RozetkaPay" at bounding box center [149, 159] width 5 height 5
radio input "true"
click at [151, 172] on input "Платіж NovaPay" at bounding box center [149, 174] width 5 height 5
radio input "true"
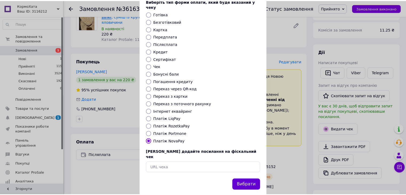
scroll to position [34, 0]
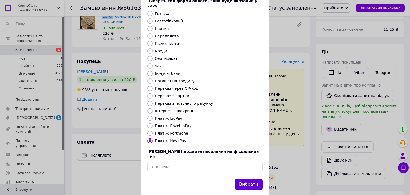
click at [250, 179] on button "Вибрати" at bounding box center [249, 184] width 28 height 11
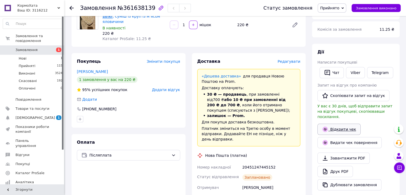
click at [331, 126] on link "Відкрити чек" at bounding box center [338, 129] width 43 height 11
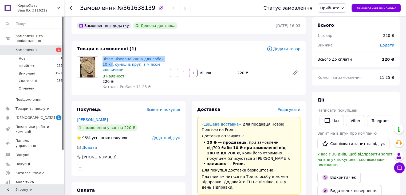
scroll to position [0, 0]
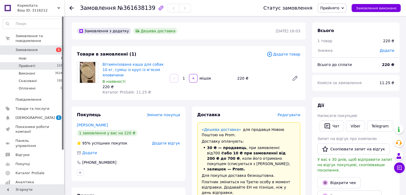
click at [40, 62] on li "Прийняті 115" at bounding box center [33, 65] width 66 height 7
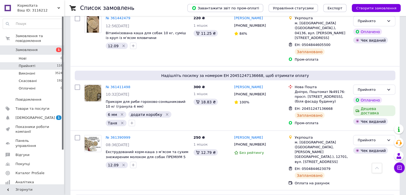
scroll to position [996, 0]
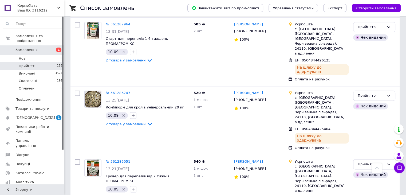
scroll to position [749, 0]
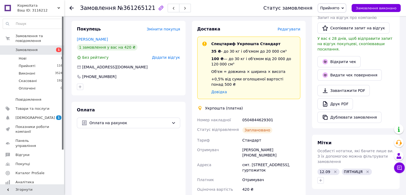
scroll to position [147, 0]
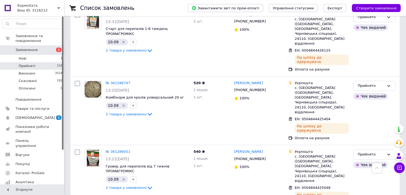
scroll to position [757, 0]
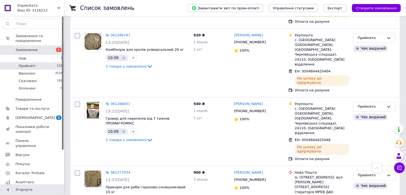
scroll to position [810, 0]
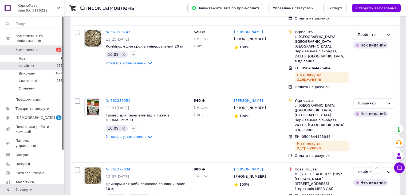
type input "КР5 і КЧ5 разом"
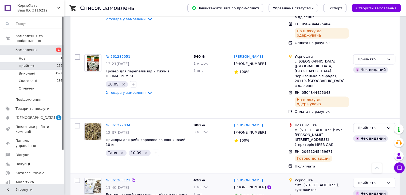
scroll to position [864, 0]
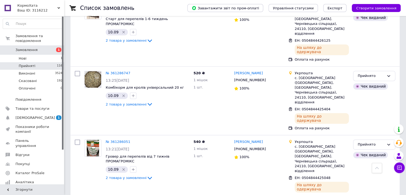
scroll to position [764, 0]
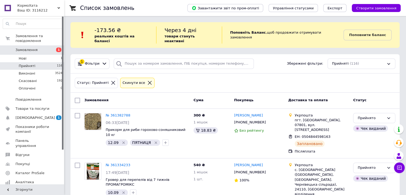
scroll to position [0, 0]
click at [331, 135] on icon at bounding box center [333, 137] width 4 height 4
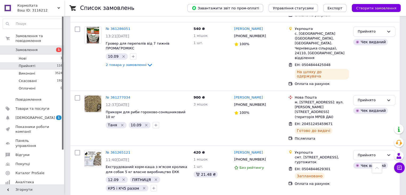
scroll to position [914, 0]
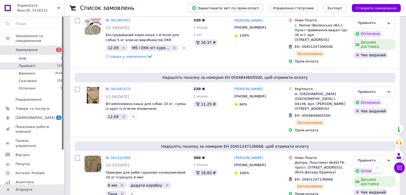
scroll to position [917, 0]
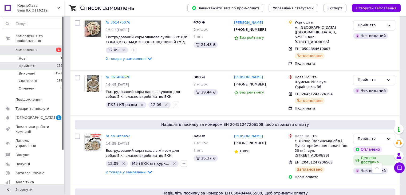
scroll to position [806, 0]
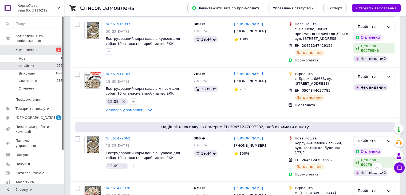
scroll to position [638, 0]
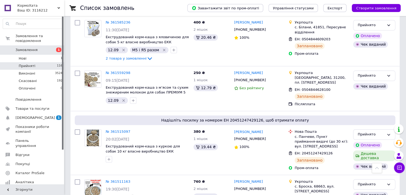
scroll to position [527, 0]
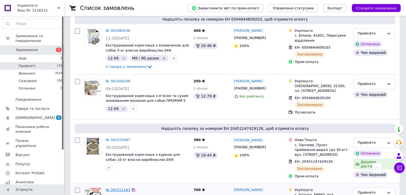
click at [116, 188] on link "№ 361511163" at bounding box center [118, 190] width 25 height 4
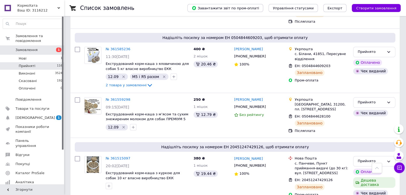
scroll to position [561, 0]
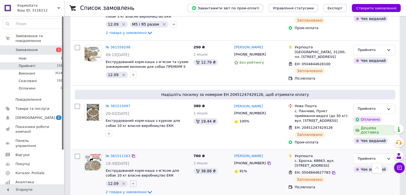
click at [132, 181] on icon "button" at bounding box center [133, 183] width 4 height 4
type input "М10 і К10"
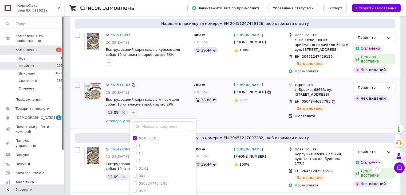
scroll to position [641, 0]
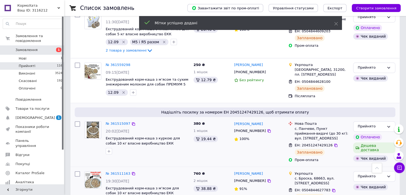
scroll to position [534, 0]
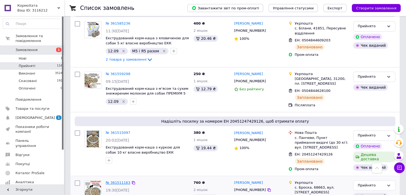
click at [122, 180] on link "№ 361511163" at bounding box center [118, 182] width 25 height 4
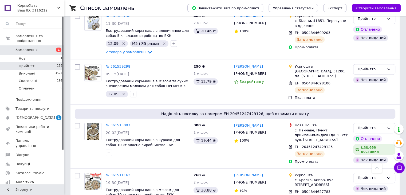
scroll to position [538, 0]
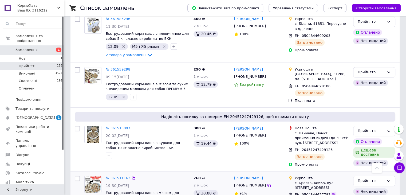
click at [331, 193] on icon at bounding box center [333, 195] width 4 height 4
drag, startPoint x: 70, startPoint y: 157, endPoint x: 77, endPoint y: 156, distance: 7.0
click at [70, 157] on div "Список замовлень Завантажити звіт по пром-оплаті Управління статусами Експорт С…" at bounding box center [235, 99] width 342 height 1275
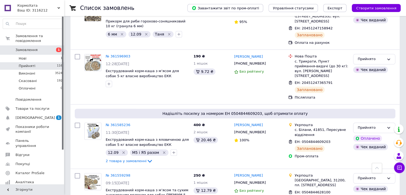
scroll to position [417, 0]
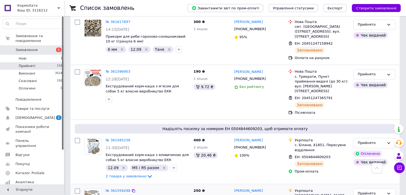
drag, startPoint x: 68, startPoint y: 175, endPoint x: 74, endPoint y: 172, distance: 6.5
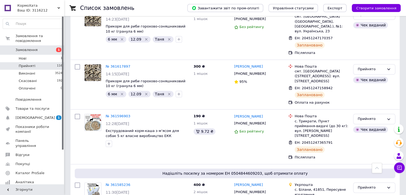
scroll to position [369, 0]
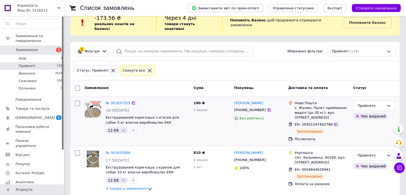
scroll to position [0, 0]
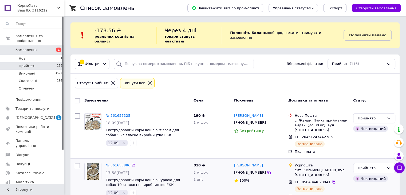
click at [117, 163] on link "№ 361655886" at bounding box center [118, 165] width 25 height 4
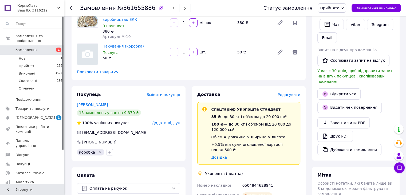
scroll to position [107, 0]
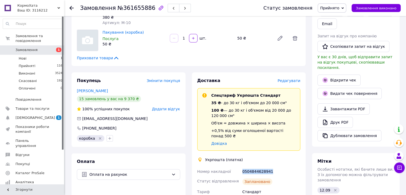
drag, startPoint x: 270, startPoint y: 164, endPoint x: 242, endPoint y: 164, distance: 28.6
click at [242, 167] on div "0504844628941" at bounding box center [271, 172] width 60 height 10
copy div "0504844628941"
click at [68, 162] on div "Замовлення №361655886 Статус замовлення Прийнято Виконано Скасовано Оплачено За…" at bounding box center [235, 146] width 341 height 475
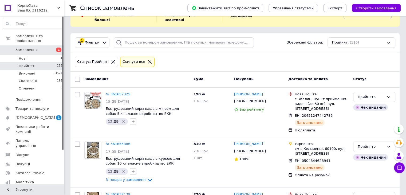
scroll to position [53, 0]
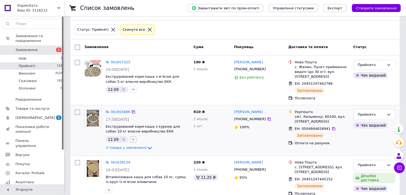
click at [133, 137] on icon "button" at bounding box center [133, 139] width 4 height 4
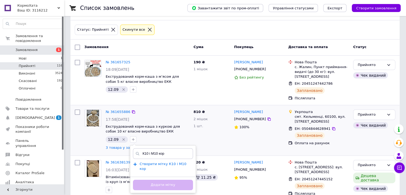
type input "К10 і М10 кор"
click at [165, 162] on span "Створити мітку К10 і М10 кор" at bounding box center [163, 166] width 47 height 9
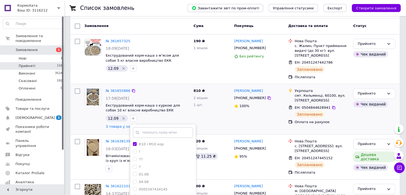
scroll to position [107, 0]
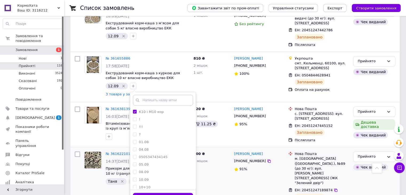
click at [180, 193] on button "Додати мітку" at bounding box center [163, 198] width 60 height 10
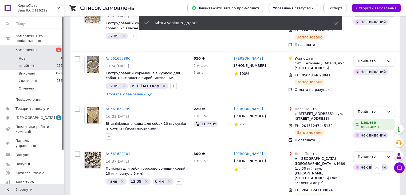
click at [52, 55] on li "Нові 1" at bounding box center [33, 58] width 66 height 7
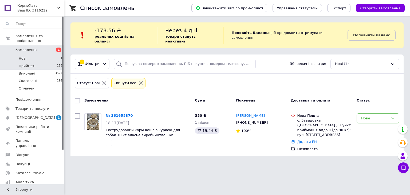
click at [45, 62] on li "Прийняті 116" at bounding box center [33, 65] width 66 height 7
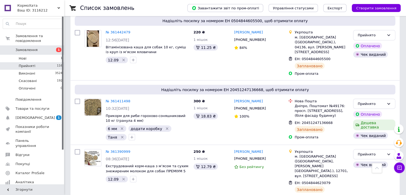
scroll to position [996, 0]
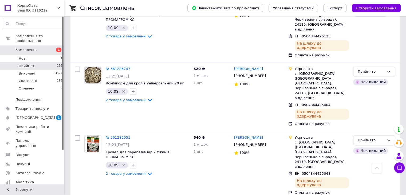
scroll to position [780, 0]
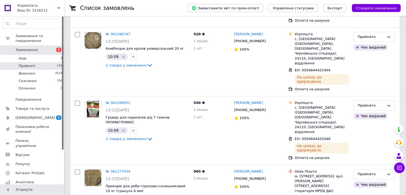
scroll to position [918, 0]
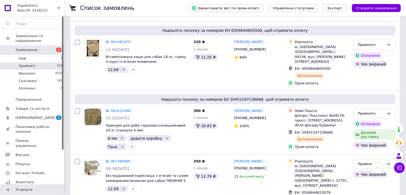
scroll to position [996, 0]
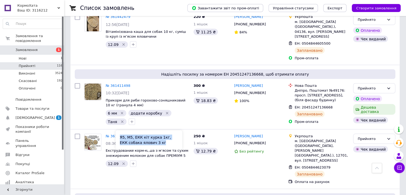
drag, startPoint x: 153, startPoint y: 142, endPoint x: 120, endPoint y: 136, distance: 33.1
click at [120, 136] on div "Я5, М5, ЕКК кіт курка 1кг, ЕКК собака ялович 3 кг" at bounding box center [149, 139] width 67 height 19
copy div "Я5, М5, ЕКК кіт курка 1кг, ЕКК собака ялович 3 кг"
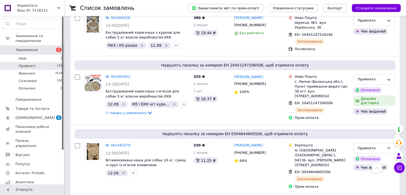
scroll to position [865, 0]
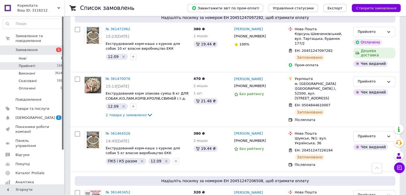
scroll to position [750, 0]
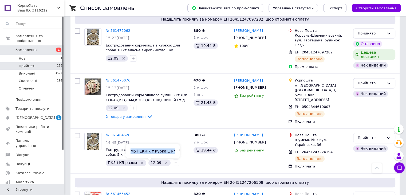
drag, startPoint x: 131, startPoint y: 150, endPoint x: 170, endPoint y: 151, distance: 39.2
click at [170, 151] on div "М5 і ЕКК кіт курка 1 кг" at bounding box center [152, 151] width 53 height 14
copy div "М5 і ЕКК кіт курка 1 кг"
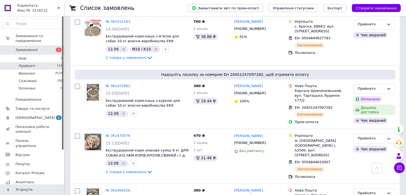
scroll to position [692, 0]
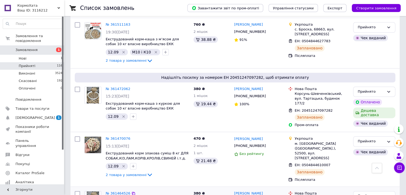
drag, startPoint x: 68, startPoint y: 171, endPoint x: 74, endPoint y: 170, distance: 5.4
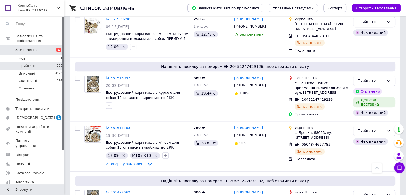
scroll to position [587, 0]
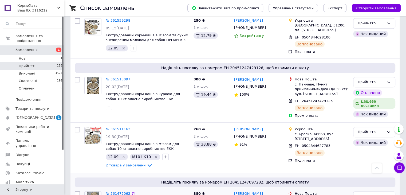
click at [68, 164] on div "Список замовлень Завантажити звіт по пром-оплаті Управління статусами Експорт С…" at bounding box center [235, 50] width 342 height 1275
click at [67, 172] on div "Список замовлень Завантажити звіт по пром-оплаті Управління статусами Експорт С…" at bounding box center [235, 50] width 342 height 1275
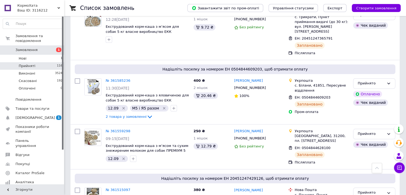
scroll to position [475, 0]
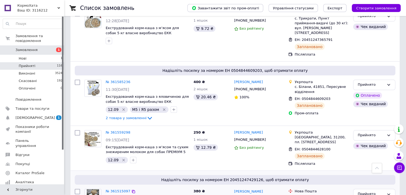
click at [68, 178] on div "Список замовлень Завантажити звіт по пром-оплаті Управління статусами Експорт С…" at bounding box center [235, 162] width 342 height 1275
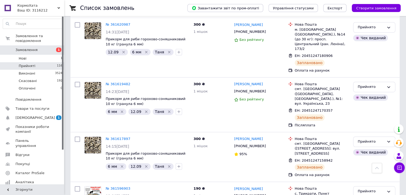
scroll to position [298, 0]
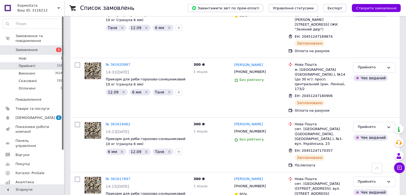
scroll to position [259, 0]
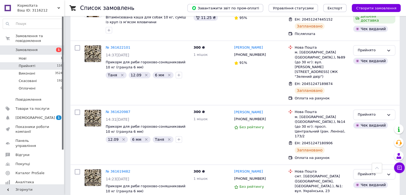
scroll to position [209, 0]
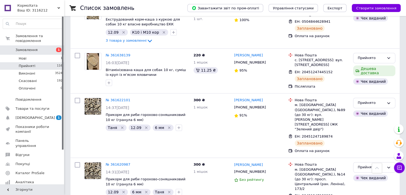
scroll to position [159, 0]
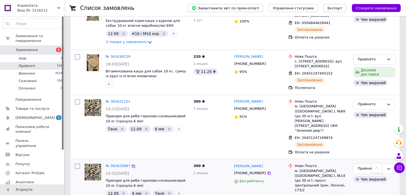
click at [334, 195] on icon at bounding box center [336, 197] width 4 height 4
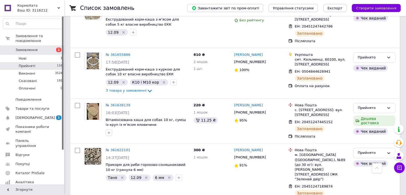
scroll to position [109, 0]
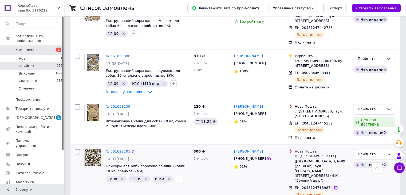
click at [334, 186] on icon at bounding box center [336, 188] width 4 height 4
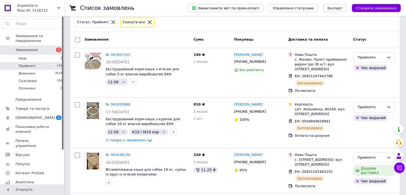
scroll to position [60, 0]
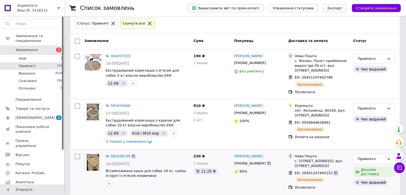
click at [334, 171] on icon at bounding box center [335, 172] width 3 height 3
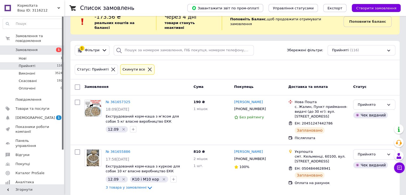
scroll to position [0, 0]
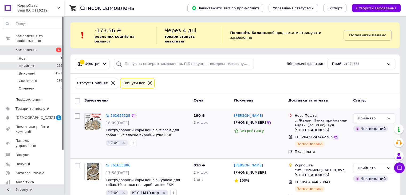
click at [334, 135] on icon at bounding box center [336, 137] width 4 height 4
click at [102, 61] on icon at bounding box center [105, 64] width 6 height 6
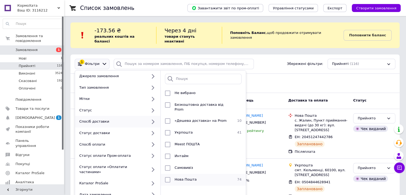
click at [167, 177] on input "checkbox" at bounding box center [167, 179] width 5 height 5
checkbox input "true"
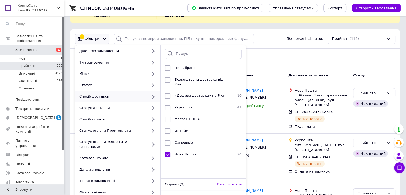
scroll to position [53, 0]
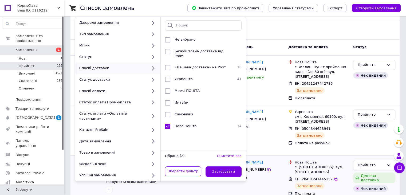
click at [228, 166] on button "Застосувати" at bounding box center [224, 171] width 36 height 10
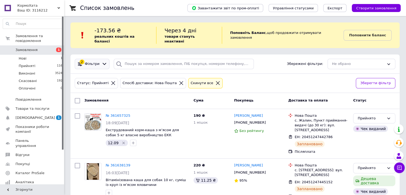
click at [102, 63] on div "2 Фільтри" at bounding box center [92, 64] width 35 height 10
click at [102, 61] on icon at bounding box center [105, 64] width 6 height 6
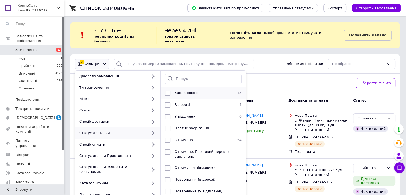
click at [168, 90] on input "checkbox" at bounding box center [167, 92] width 5 height 5
checkbox input "true"
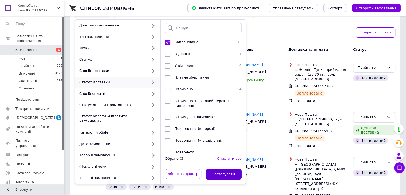
scroll to position [53, 0]
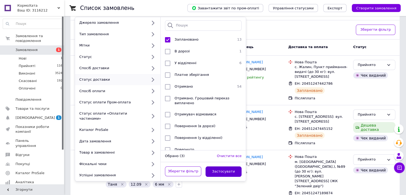
click at [236, 166] on button "Застосувати" at bounding box center [224, 171] width 36 height 10
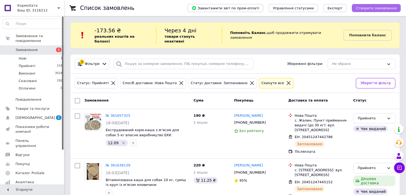
click at [384, 7] on span "Створити замовлення" at bounding box center [376, 8] width 40 height 4
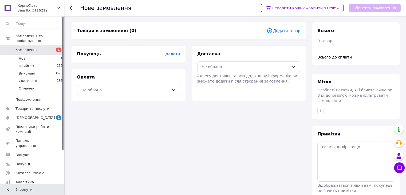
click at [292, 30] on span "Додати товар" at bounding box center [284, 31] width 34 height 6
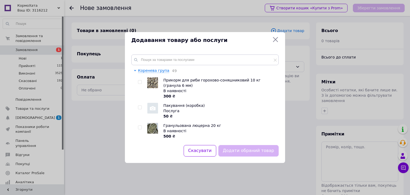
click at [139, 83] on input "checkbox" at bounding box center [139, 81] width 3 height 3
checkbox input "true"
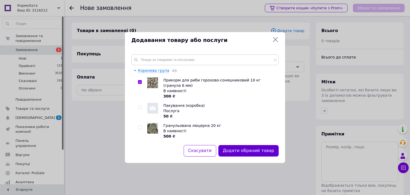
click at [249, 154] on button "Додати обраний товар" at bounding box center [248, 150] width 60 height 11
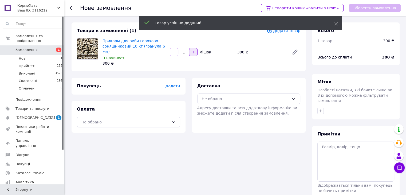
click at [196, 49] on button "button" at bounding box center [193, 52] width 9 height 9
type input "2"
click at [172, 84] on span "Додати" at bounding box center [172, 86] width 15 height 4
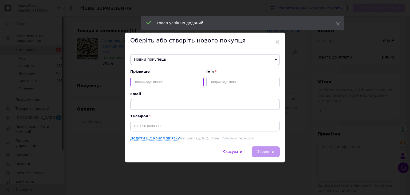
click at [158, 82] on input "text" at bounding box center [166, 82] width 73 height 11
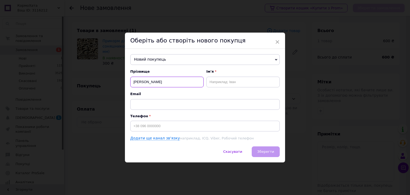
click at [144, 81] on input "[PERSON_NAME]" at bounding box center [166, 82] width 73 height 11
type input "[PERSON_NAME]"
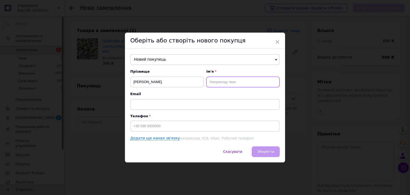
click at [215, 84] on input "text" at bounding box center [242, 82] width 73 height 11
type input "[PERSON_NAME]"
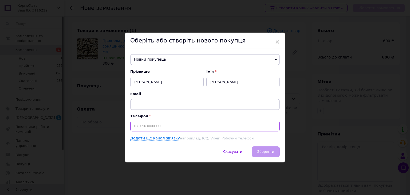
click at [208, 127] on input at bounding box center [204, 126] width 149 height 11
type input "[PHONE_NUMBER]"
click at [265, 151] on span "Зберегти" at bounding box center [265, 151] width 17 height 4
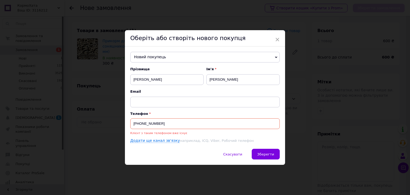
click at [156, 123] on input "[PHONE_NUMBER]" at bounding box center [204, 123] width 149 height 11
click at [180, 54] on span "Новий покупець" at bounding box center [204, 57] width 149 height 11
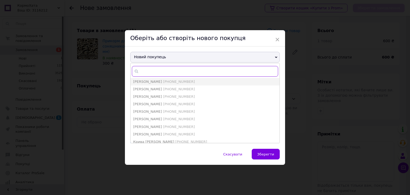
paste input "[PHONE_NUMBER]"
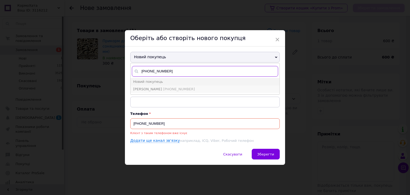
type input "[PHONE_NUMBER]"
click at [162, 87] on span "[PERSON_NAME]" at bounding box center [147, 89] width 29 height 4
type input "[PERSON_NAME]"
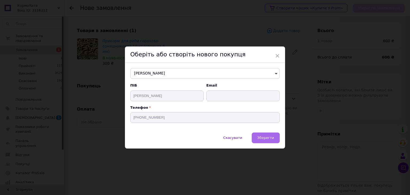
click at [270, 134] on button "Зберегти" at bounding box center [266, 137] width 28 height 11
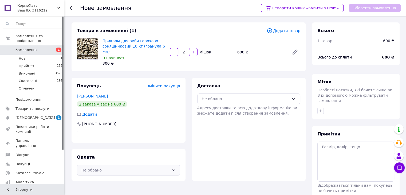
click at [128, 167] on div "Не обрано" at bounding box center [125, 170] width 88 height 6
click at [116, 187] on div "Післяплата" at bounding box center [128, 192] width 103 height 10
click at [213, 96] on div "Не обрано" at bounding box center [246, 99] width 88 height 6
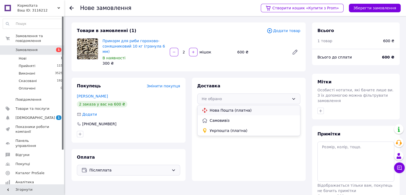
click at [218, 108] on span "Нова Пошта (платна)" at bounding box center [253, 110] width 86 height 5
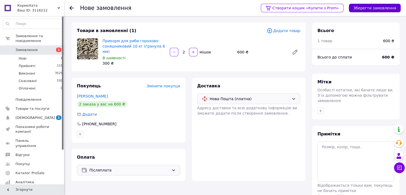
click at [377, 7] on button "Зберегти замовлення" at bounding box center [375, 8] width 52 height 9
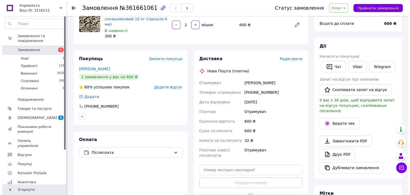
scroll to position [53, 0]
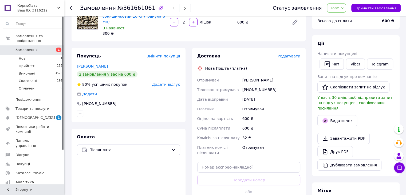
click at [339, 8] on span "Нове" at bounding box center [334, 8] width 10 height 4
click at [344, 18] on li "Прийнято" at bounding box center [339, 19] width 25 height 8
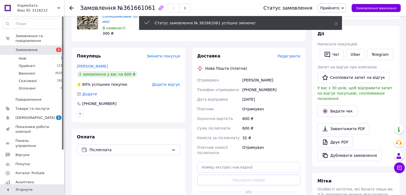
click at [288, 54] on span "Редагувати" at bounding box center [289, 56] width 23 height 4
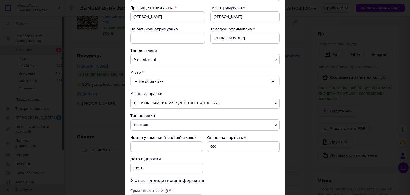
scroll to position [80, 0]
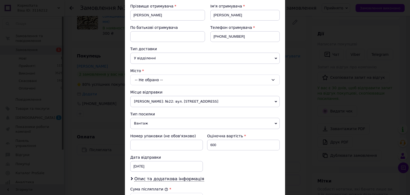
click at [150, 82] on div "-- Не обрано --" at bounding box center [204, 79] width 149 height 11
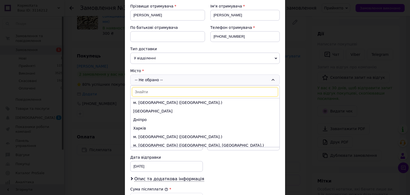
click at [146, 94] on input at bounding box center [205, 92] width 146 height 10
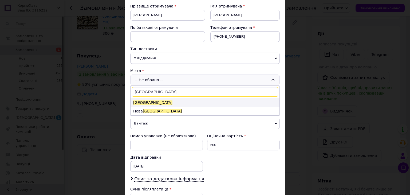
type input "[GEOGRAPHIC_DATA]"
click at [145, 100] on li "[GEOGRAPHIC_DATA]" at bounding box center [205, 102] width 149 height 9
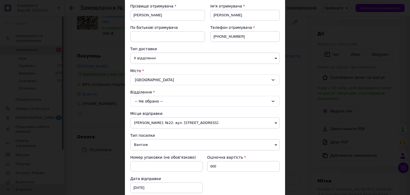
click at [148, 99] on div "-- Не обрано --" at bounding box center [204, 101] width 149 height 11
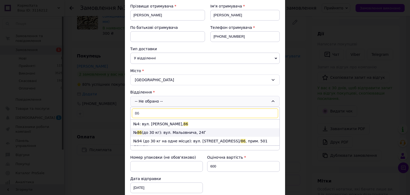
type input "86"
click at [153, 131] on li "№ 86 (до 30 кг): вул. Мальовнича, 24Г" at bounding box center [205, 132] width 149 height 9
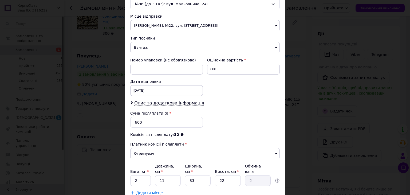
scroll to position [187, 0]
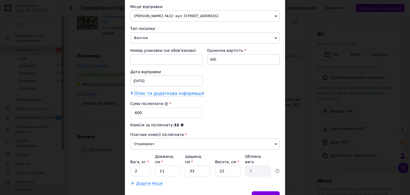
click at [146, 93] on span "Опис та додаткова інформація" at bounding box center [169, 93] width 70 height 5
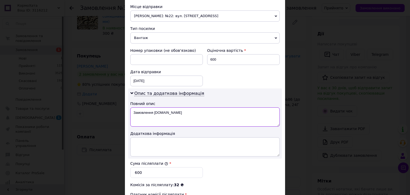
click at [151, 111] on textarea "Замовлення [DOMAIN_NAME]" at bounding box center [204, 116] width 149 height 19
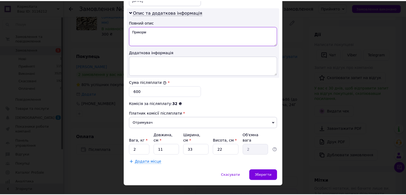
scroll to position [270, 0]
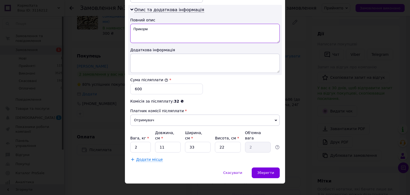
type textarea "Прикорм"
click at [141, 142] on input "2" at bounding box center [140, 147] width 21 height 11
type input "20"
click at [235, 142] on input "22" at bounding box center [228, 147] width 26 height 11
type input "2"
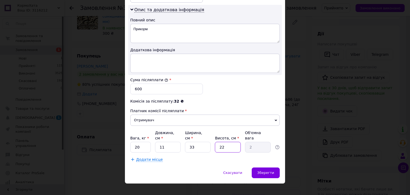
type input "0.18"
type input "4"
type input "0.36"
type input "40"
type input "3.63"
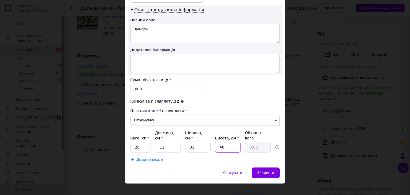
type input "40"
click at [205, 142] on input "33" at bounding box center [198, 147] width 26 height 11
type input "3"
type input "0.33"
type input "35"
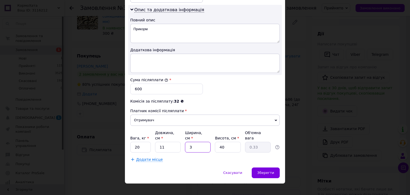
type input "3.85"
type input "35"
click at [171, 142] on input "11" at bounding box center [168, 147] width 26 height 11
type input "1"
type input "0.35"
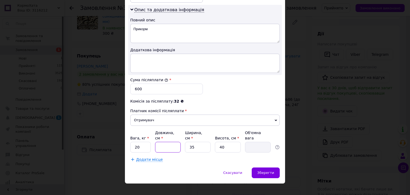
type input "2"
type input "0.7"
type input "23"
type input "8.05"
type input "23"
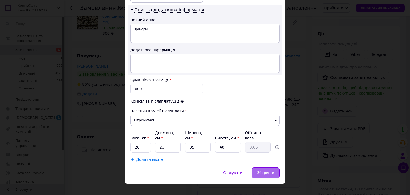
click at [273, 171] on span "Зберегти" at bounding box center [265, 173] width 17 height 4
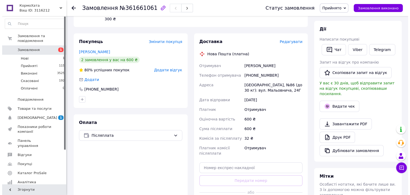
scroll to position [80, 0]
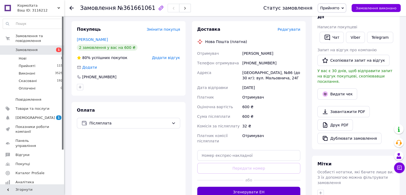
click at [253, 188] on button "Згенерувати ЕН" at bounding box center [248, 192] width 103 height 11
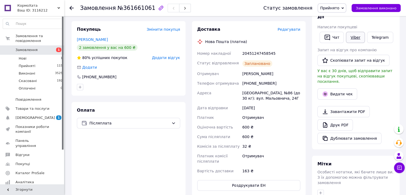
click at [355, 38] on link "Viber" at bounding box center [355, 37] width 19 height 11
click at [345, 88] on button "Видати чек" at bounding box center [337, 93] width 40 height 11
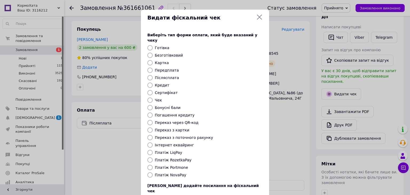
click at [150, 172] on input "Платіж NovaPay" at bounding box center [149, 174] width 5 height 5
radio input "true"
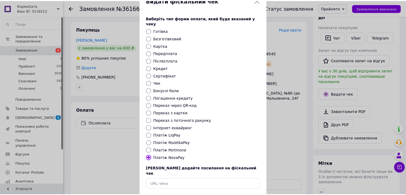
scroll to position [27, 0]
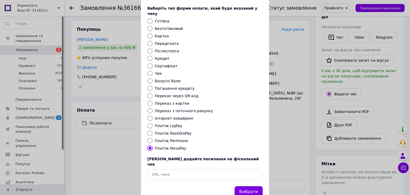
click at [243, 186] on button "Вибрати" at bounding box center [249, 191] width 28 height 11
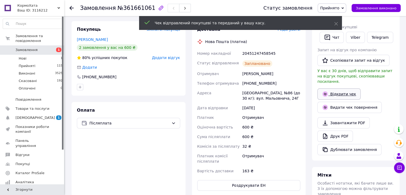
click at [337, 88] on link "Відкрити чек" at bounding box center [338, 93] width 43 height 11
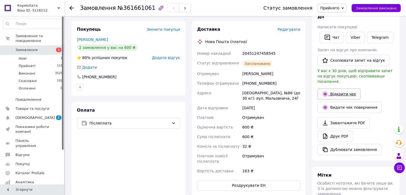
click at [340, 91] on link "Відкрити чек" at bounding box center [338, 93] width 43 height 11
click at [354, 35] on link "Viber" at bounding box center [355, 37] width 19 height 11
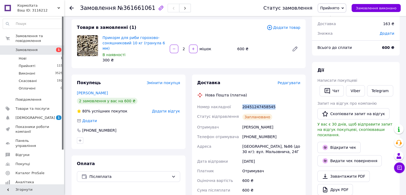
drag, startPoint x: 244, startPoint y: 102, endPoint x: 272, endPoint y: 103, distance: 28.0
click at [272, 103] on div "20451247458545" at bounding box center [271, 107] width 60 height 10
copy div "20451247458545"
click at [66, 132] on div "Замовлення №361661061 Статус замовлення Прийнято Виконано Скасовано Оплачено За…" at bounding box center [235, 192] width 341 height 406
click at [44, 62] on li "Прийняті 115" at bounding box center [33, 65] width 66 height 7
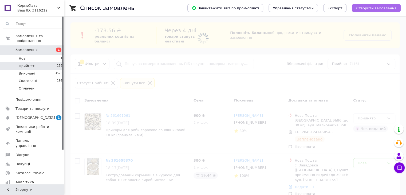
click at [380, 9] on span "Створити замовлення" at bounding box center [376, 8] width 40 height 4
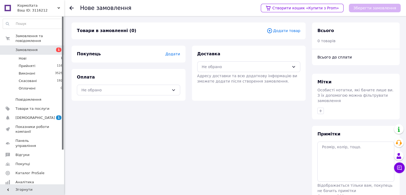
click at [278, 28] on span "Додати товар" at bounding box center [284, 31] width 34 height 6
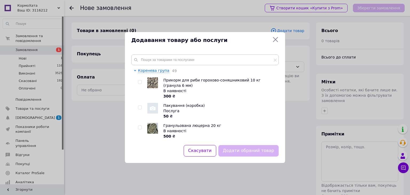
click at [141, 82] on input "checkbox" at bounding box center [139, 81] width 3 height 3
checkbox input "true"
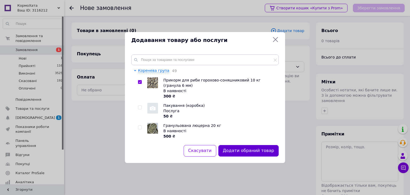
click at [235, 151] on button "Додати обраний товар" at bounding box center [248, 150] width 60 height 11
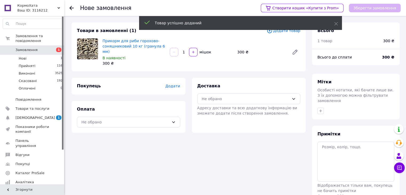
click at [176, 84] on span "Додати" at bounding box center [172, 86] width 15 height 4
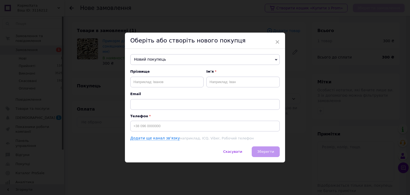
click at [176, 59] on span "Новий покупець" at bounding box center [204, 59] width 149 height 11
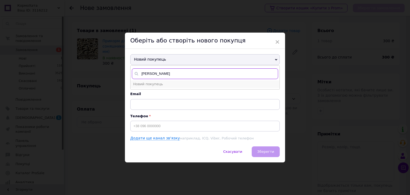
type input "[PERSON_NAME]"
click at [146, 84] on span "Новий покупець" at bounding box center [148, 84] width 30 height 4
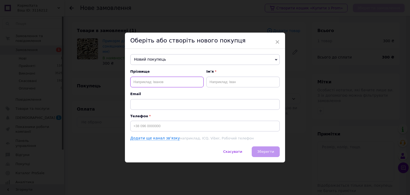
click at [144, 82] on input "text" at bounding box center [166, 82] width 73 height 11
type input "[PERSON_NAME]"
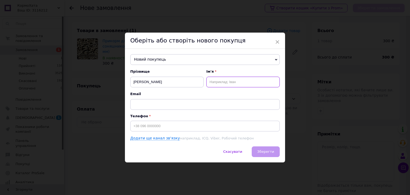
click at [220, 85] on input "text" at bounding box center [242, 82] width 73 height 11
type input "[PERSON_NAME]"
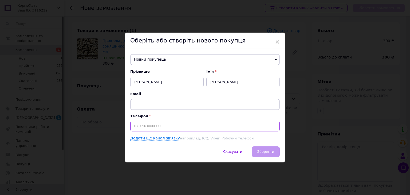
click at [210, 126] on input at bounding box center [204, 126] width 149 height 11
type input "[PHONE_NUMBER]"
click at [261, 149] on span "Зберегти" at bounding box center [265, 151] width 17 height 4
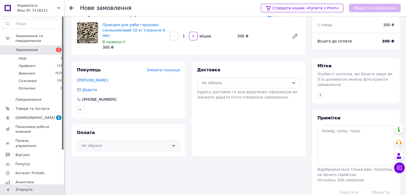
scroll to position [25, 0]
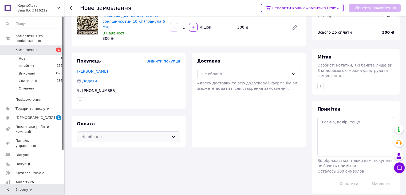
click at [128, 134] on div "Не обрано" at bounding box center [125, 137] width 88 height 6
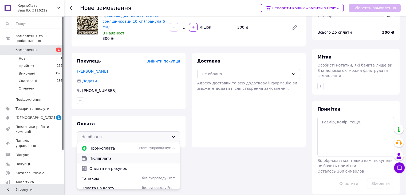
click at [100, 156] on span "Післяплата" at bounding box center [132, 158] width 86 height 5
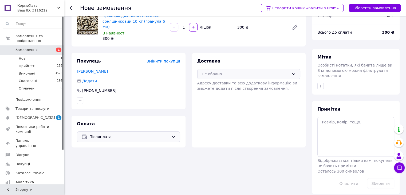
click at [216, 71] on div "Не обрано" at bounding box center [246, 74] width 88 height 6
click at [220, 83] on span "Нова Пошта (платна)" at bounding box center [253, 85] width 86 height 5
click at [366, 9] on button "Зберегти замовлення" at bounding box center [375, 8] width 52 height 9
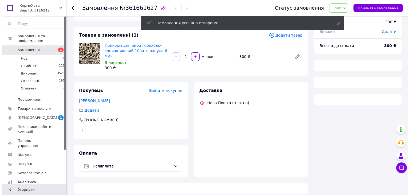
scroll to position [25, 0]
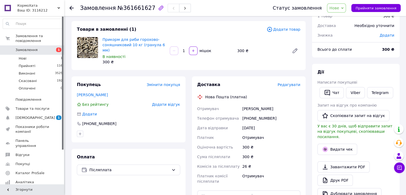
click at [339, 6] on span "Нове" at bounding box center [334, 8] width 10 height 4
click at [338, 20] on li "Прийнято" at bounding box center [339, 19] width 25 height 8
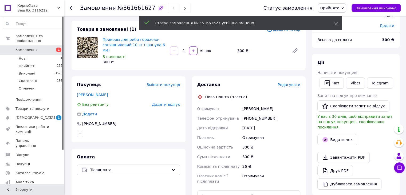
click at [288, 82] on span "Редагувати" at bounding box center [289, 84] width 23 height 4
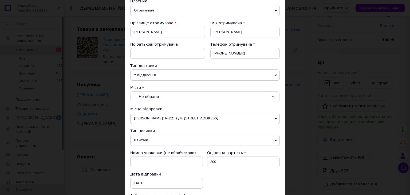
scroll to position [80, 0]
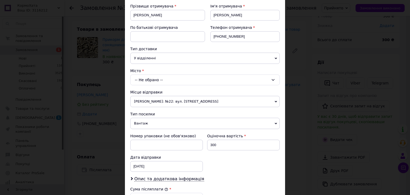
click at [148, 78] on div "-- Не обрано --" at bounding box center [204, 79] width 149 height 11
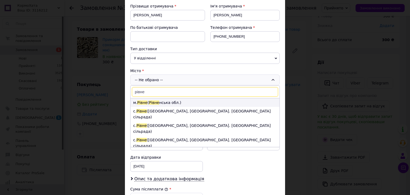
type input "рівне"
click at [149, 100] on span "Рівне" at bounding box center [154, 102] width 10 height 4
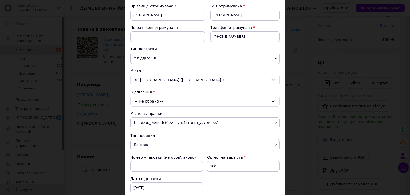
click at [149, 100] on div "-- Не обрано --" at bounding box center [204, 101] width 149 height 11
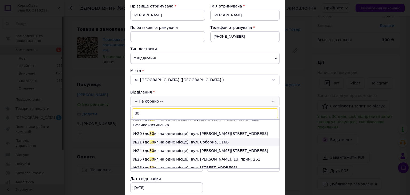
scroll to position [160, 0]
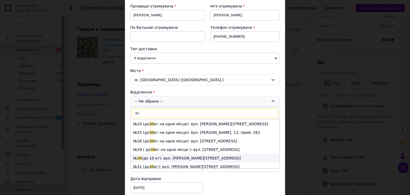
type input "30"
click at [143, 154] on li "№ 30 (до 10 кг): вул. [PERSON_NAME][STREET_ADDRESS]" at bounding box center [205, 158] width 149 height 9
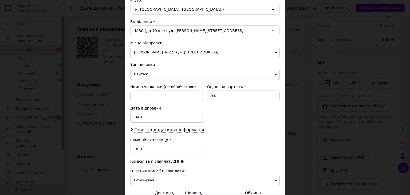
scroll to position [187, 0]
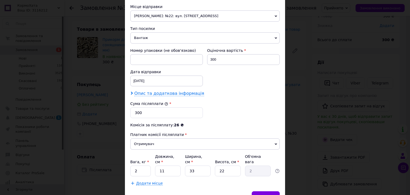
click at [149, 93] on span "Опис та додаткова інформація" at bounding box center [169, 93] width 70 height 5
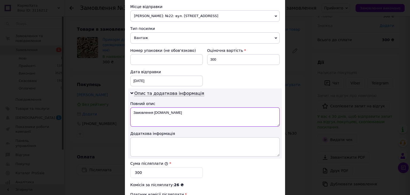
click at [150, 108] on textarea "Замовлення [DOMAIN_NAME]" at bounding box center [204, 116] width 149 height 19
click at [151, 108] on textarea "Замовлення [DOMAIN_NAME]" at bounding box center [204, 116] width 149 height 19
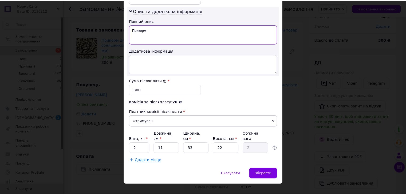
scroll to position [270, 0]
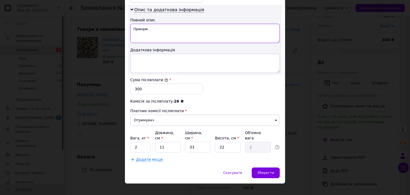
type textarea "Прикорм"
click at [145, 143] on input "2" at bounding box center [140, 147] width 21 height 11
type input "10"
click at [227, 142] on input "22" at bounding box center [228, 147] width 26 height 11
type input "2"
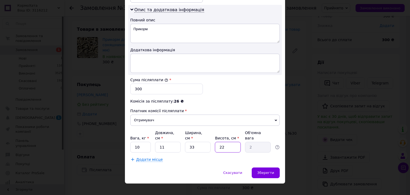
type input "0.18"
type input "3"
type input "0.27"
type input "35"
type input "3.18"
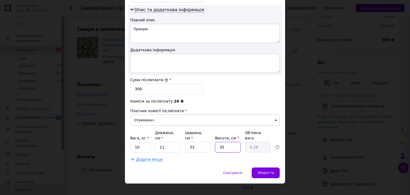
type input "35"
click at [202, 142] on input "33" at bounding box center [198, 147] width 26 height 11
type input "3"
type input "0.29"
type input "30"
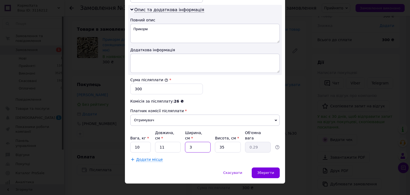
type input "2.89"
type input "30"
drag, startPoint x: 168, startPoint y: 140, endPoint x: 165, endPoint y: 145, distance: 5.6
click at [168, 142] on input "11" at bounding box center [168, 147] width 26 height 11
type input "1"
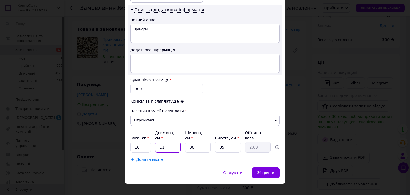
type input "0.26"
type input "15"
type input "3.94"
type input "15"
click at [258, 167] on div "Зберегти" at bounding box center [266, 172] width 28 height 11
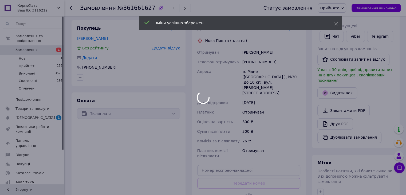
scroll to position [132, 0]
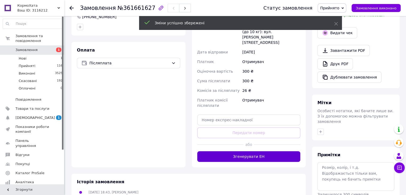
click at [254, 151] on button "Згенерувати ЕН" at bounding box center [248, 156] width 103 height 11
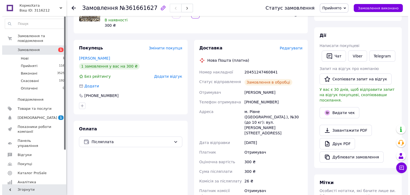
scroll to position [60, 0]
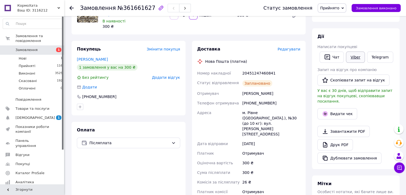
click at [349, 56] on link "Viber" at bounding box center [355, 57] width 19 height 11
click at [189, 184] on div "Доставка Редагувати Нова Пошта (платна) Номер накладної 20451247460841 Статус в…" at bounding box center [249, 136] width 120 height 191
click at [336, 108] on button "Видати чек" at bounding box center [337, 113] width 40 height 11
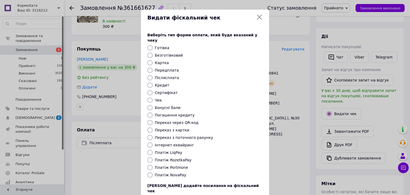
click at [152, 172] on div at bounding box center [149, 174] width 7 height 5
click at [151, 172] on input "Платіж NovaPay" at bounding box center [149, 174] width 5 height 5
radio input "true"
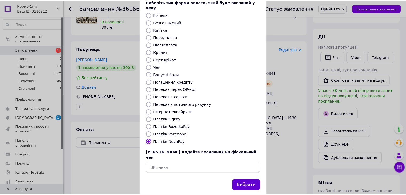
scroll to position [34, 0]
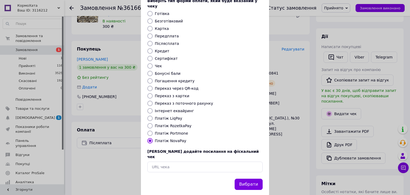
click at [252, 179] on button "Вибрати" at bounding box center [249, 184] width 28 height 11
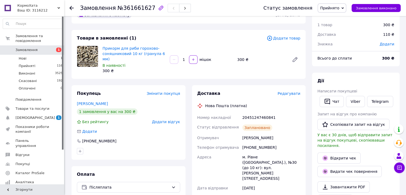
scroll to position [7, 0]
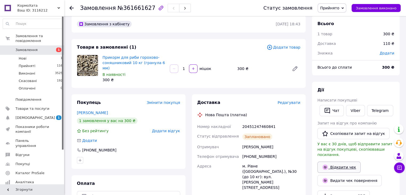
click at [334, 161] on link "Відкрити чек" at bounding box center [338, 166] width 43 height 11
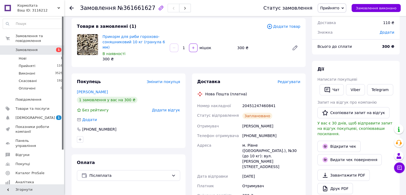
scroll to position [60, 0]
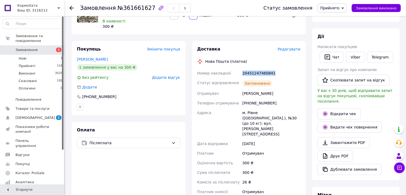
drag, startPoint x: 243, startPoint y: 68, endPoint x: 271, endPoint y: 66, distance: 28.1
click at [271, 68] on div "20451247460841" at bounding box center [271, 73] width 60 height 10
copy div "20451247460841"
click at [191, 183] on div "Доставка Редагувати Нова Пошта (платна) Номер накладної 20451247460841 Статус в…" at bounding box center [249, 136] width 120 height 191
click at [45, 62] on li "Прийняті 116" at bounding box center [33, 65] width 66 height 7
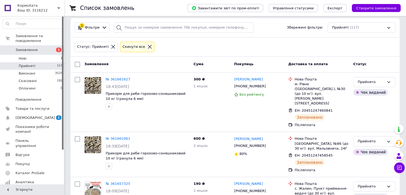
scroll to position [53, 0]
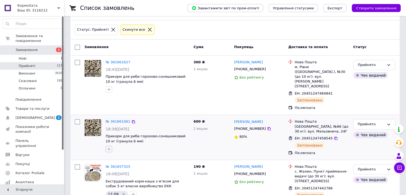
drag, startPoint x: 108, startPoint y: 134, endPoint x: 111, endPoint y: 136, distance: 3.0
click at [109, 148] on icon "button" at bounding box center [109, 149] width 3 height 3
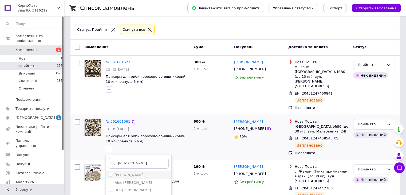
type input "[PERSON_NAME]"
click at [127, 172] on div "[PERSON_NAME]" at bounding box center [139, 174] width 60 height 5
checkbox input "true"
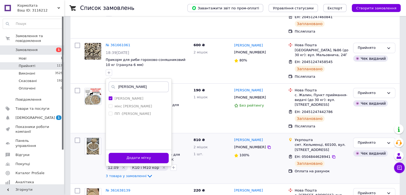
scroll to position [133, 0]
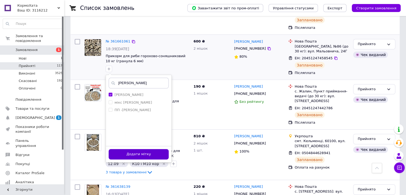
click at [146, 149] on button "Додати мітку" at bounding box center [139, 154] width 60 height 10
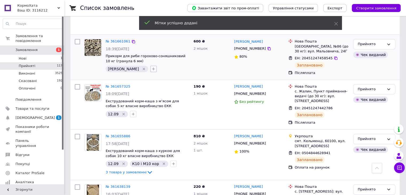
click at [151, 67] on icon "button" at bounding box center [153, 69] width 4 height 4
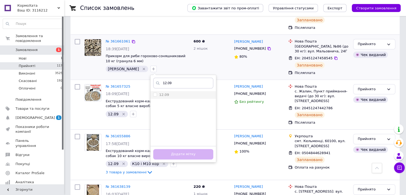
type input "12.09"
click at [159, 93] on label "12.09" at bounding box center [164, 95] width 10 height 4
checkbox input "true"
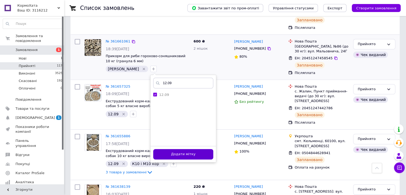
click at [169, 149] on button "Додати мітку" at bounding box center [183, 154] width 60 height 10
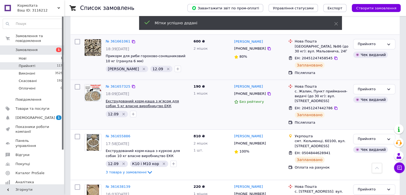
scroll to position [80, 0]
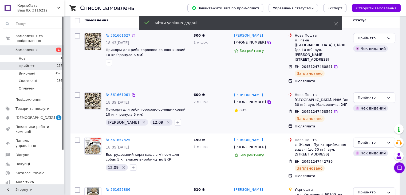
click at [108, 61] on div at bounding box center [109, 62] width 9 height 9
click at [106, 60] on button "button" at bounding box center [109, 63] width 6 height 6
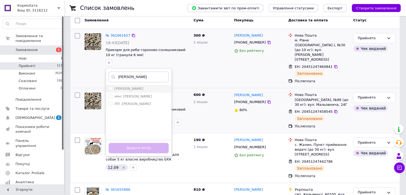
type input "[PERSON_NAME]"
drag, startPoint x: 119, startPoint y: 82, endPoint x: 130, endPoint y: 96, distance: 17.7
click at [120, 86] on label "[PERSON_NAME]" at bounding box center [129, 88] width 29 height 4
checkbox input "true"
click at [151, 143] on button "Додати мітку" at bounding box center [139, 148] width 60 height 10
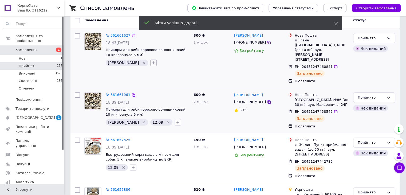
click at [151, 61] on icon "button" at bounding box center [153, 63] width 4 height 4
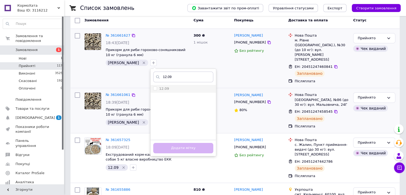
type input "12.09"
click at [153, 86] on div "12.09" at bounding box center [183, 88] width 60 height 5
checkbox input "true"
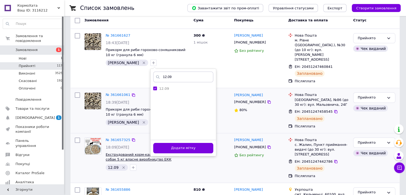
click at [169, 143] on button "Додати мітку" at bounding box center [183, 148] width 60 height 10
